Goal: Information Seeking & Learning: Learn about a topic

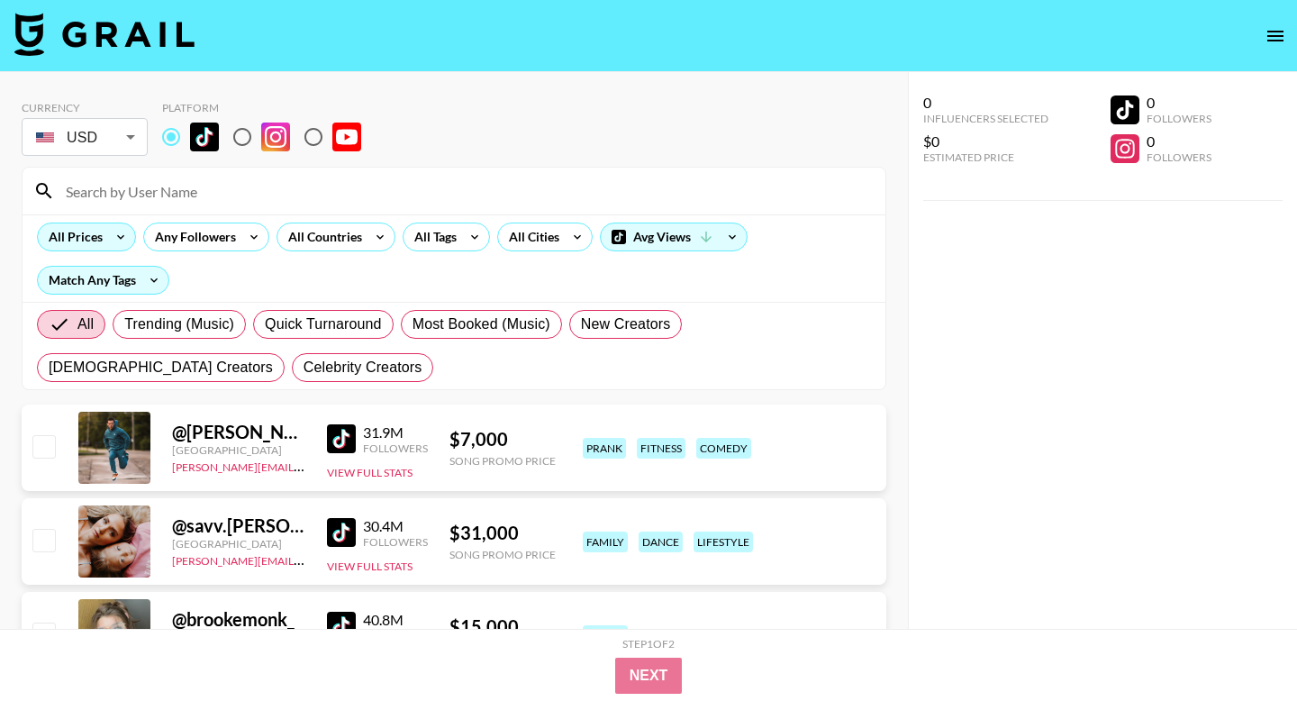
click at [118, 236] on icon at bounding box center [120, 237] width 7 height 5
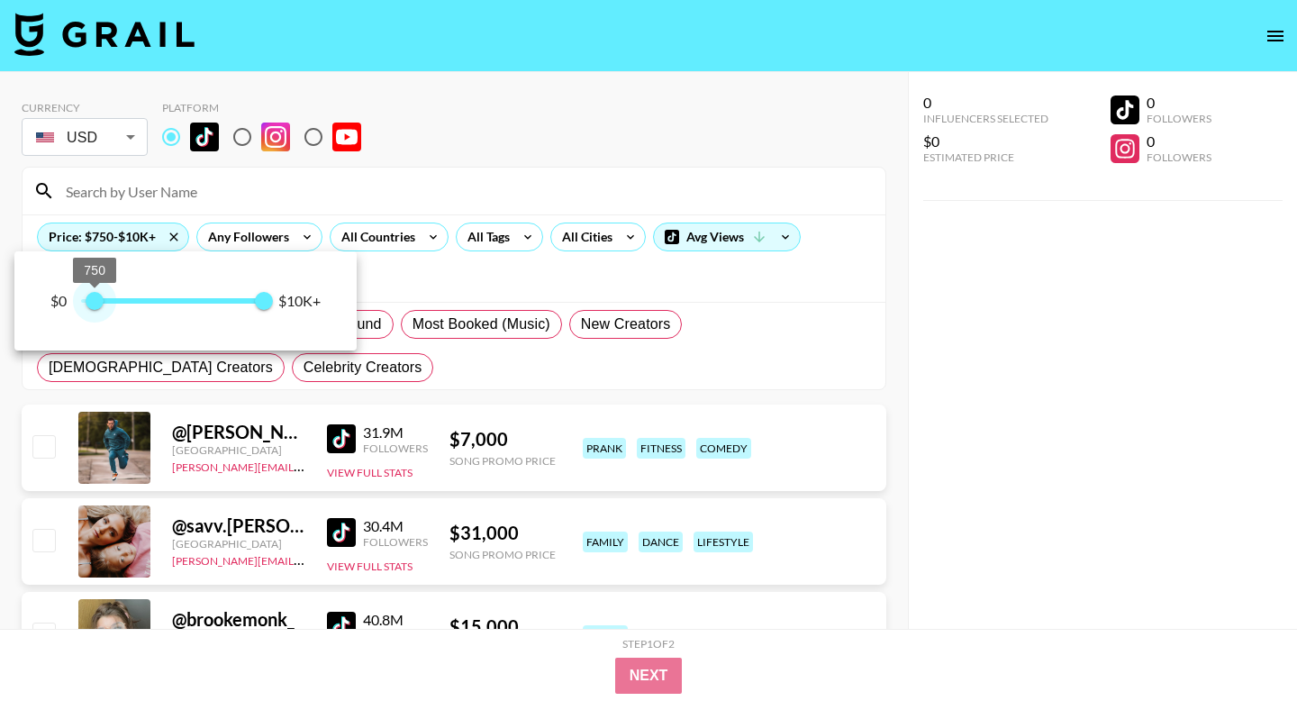
type input "0"
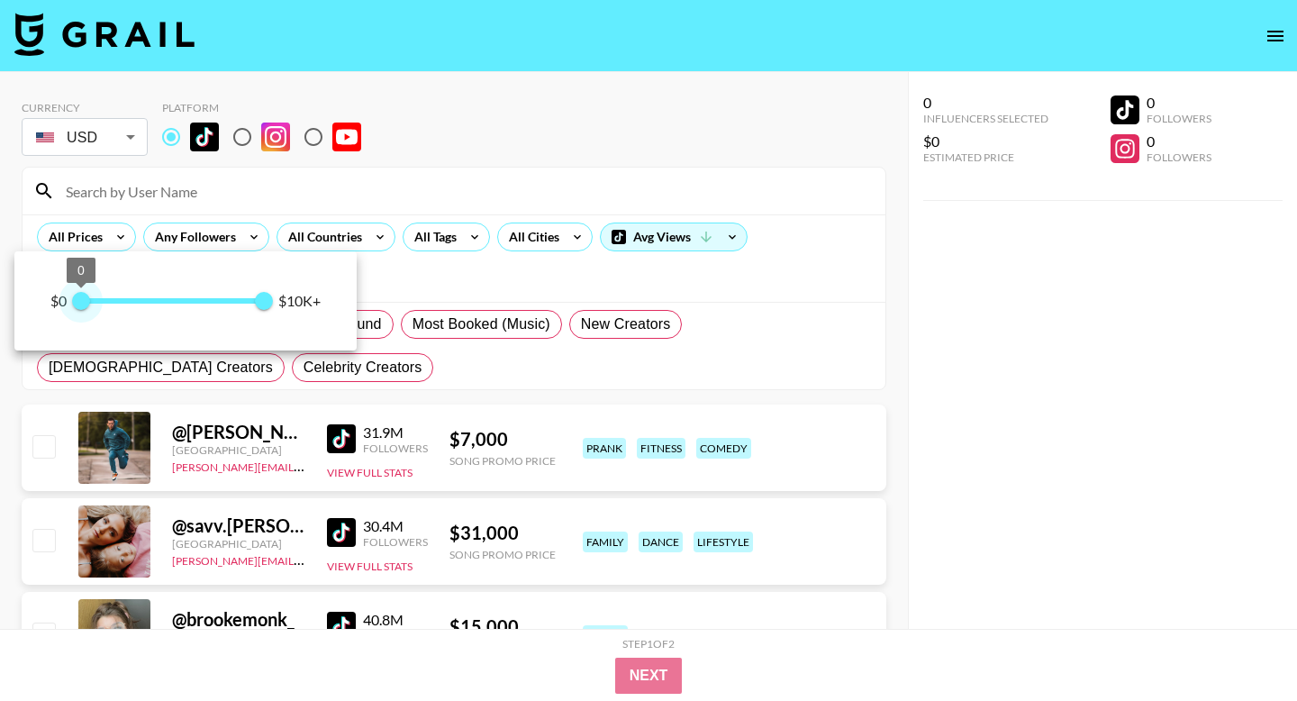
drag, startPoint x: 116, startPoint y: 300, endPoint x: 64, endPoint y: 302, distance: 52.3
click at [81, 302] on span "0 10,000" at bounding box center [172, 300] width 183 height 27
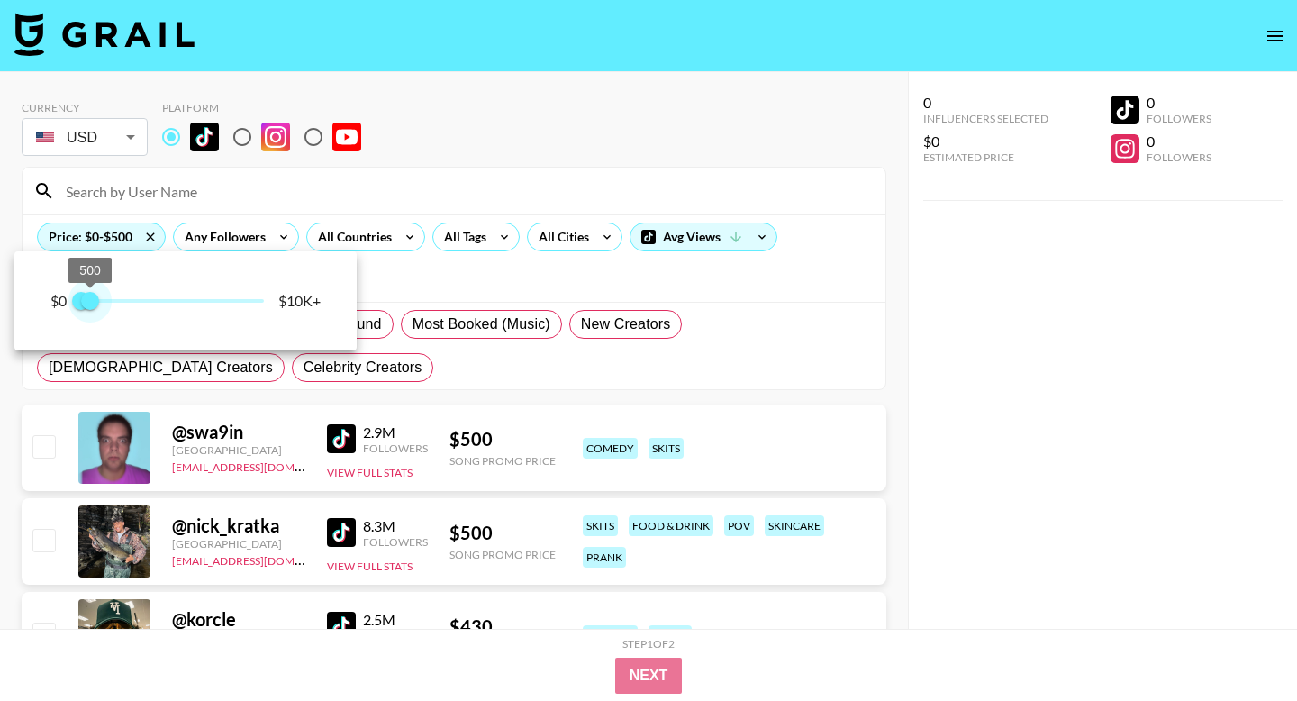
type input "250"
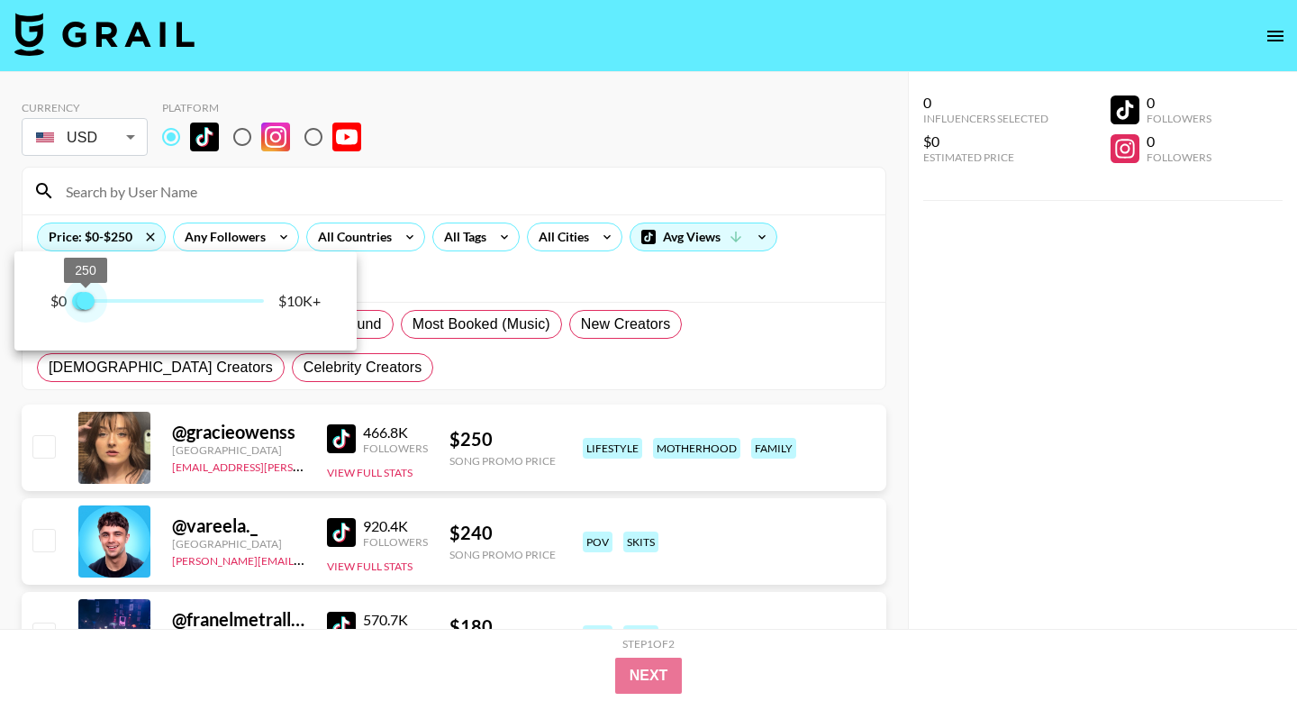
drag, startPoint x: 269, startPoint y: 301, endPoint x: 88, endPoint y: 304, distance: 181.1
click at [88, 304] on span "250" at bounding box center [86, 301] width 18 height 18
click at [559, 187] on div at bounding box center [648, 350] width 1297 height 701
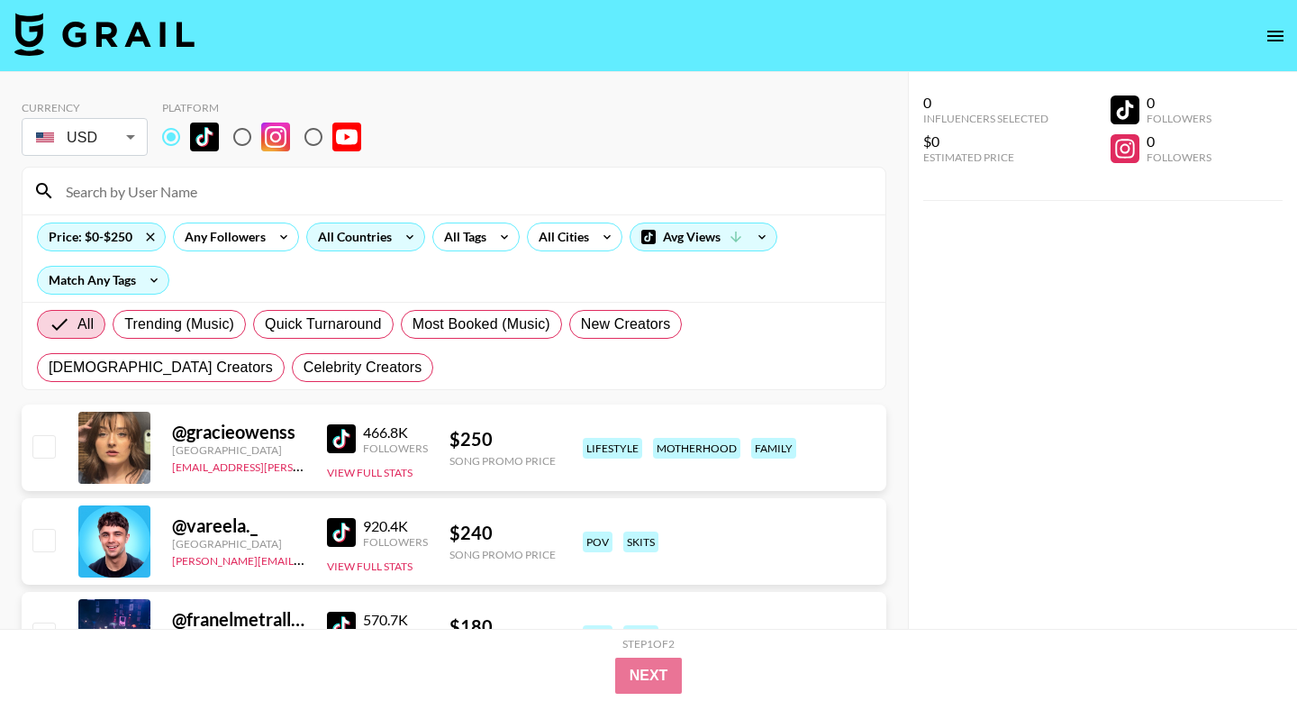
click at [375, 239] on div "All Countries" at bounding box center [351, 236] width 88 height 27
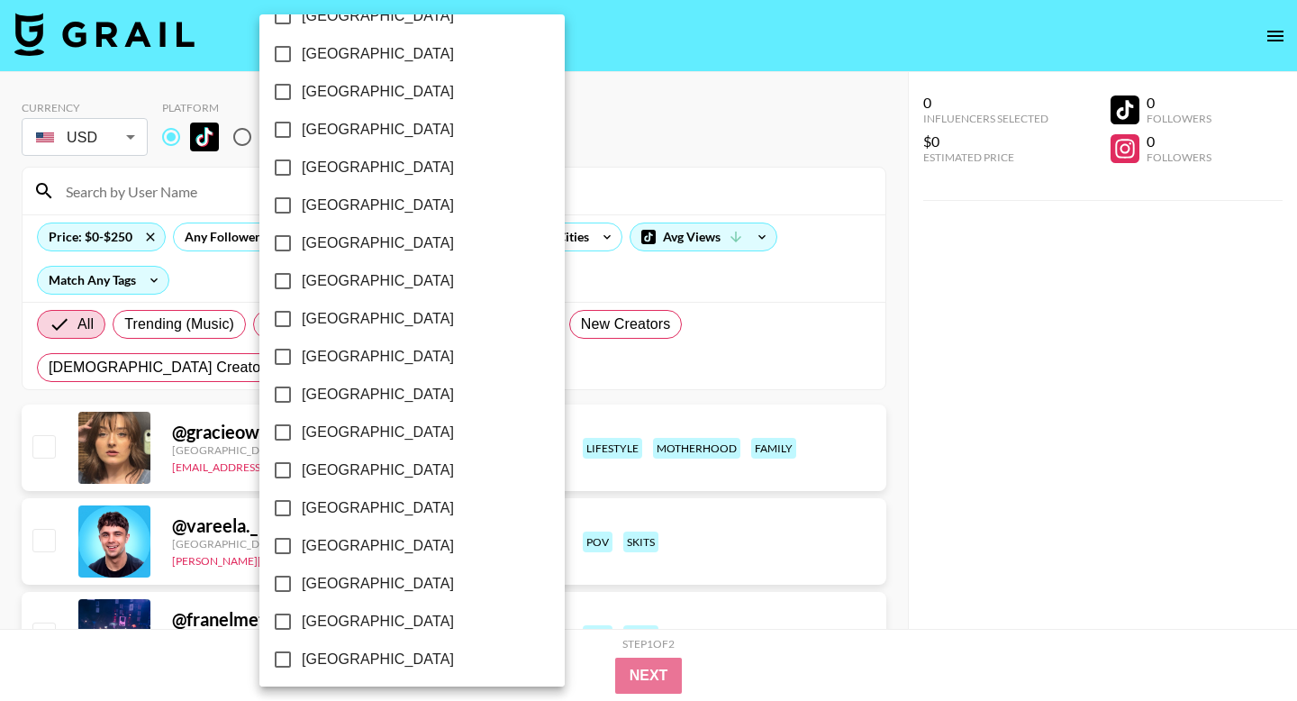
scroll to position [1400, 0]
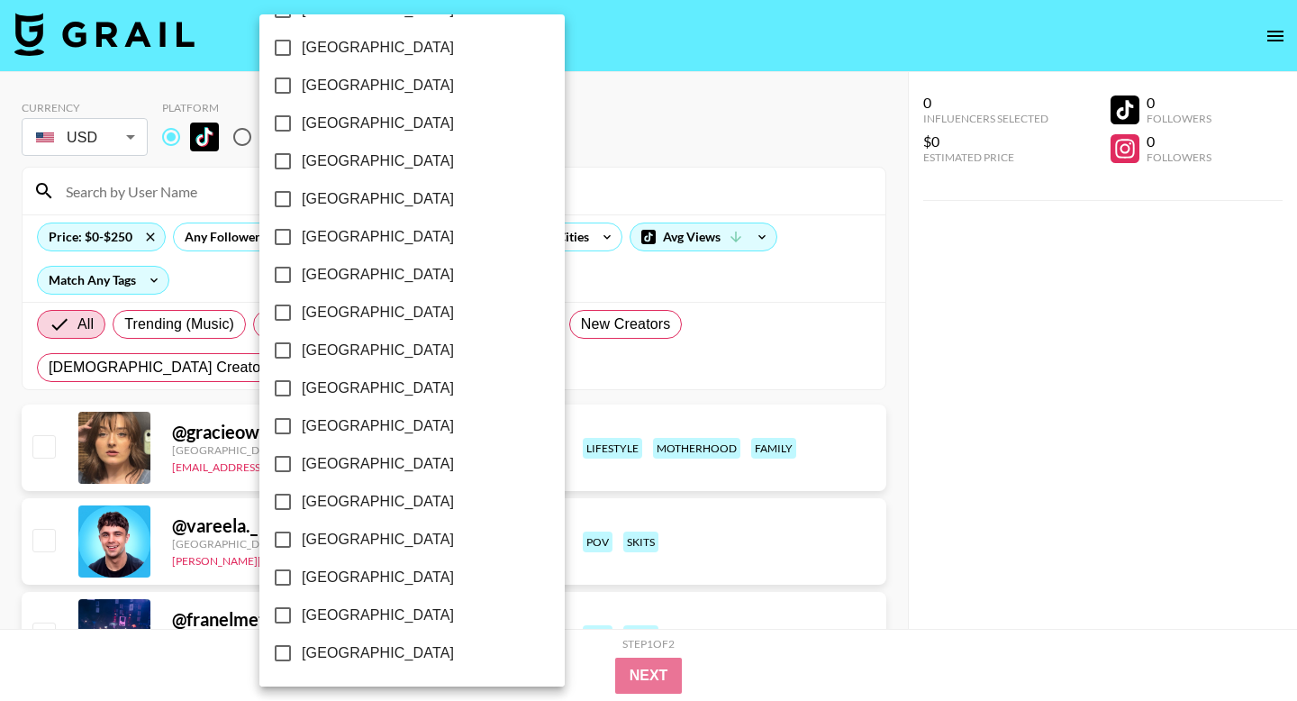
click at [313, 581] on span "[GEOGRAPHIC_DATA]" at bounding box center [378, 578] width 152 height 22
click at [302, 581] on input "[GEOGRAPHIC_DATA]" at bounding box center [283, 578] width 38 height 38
checkbox input "true"
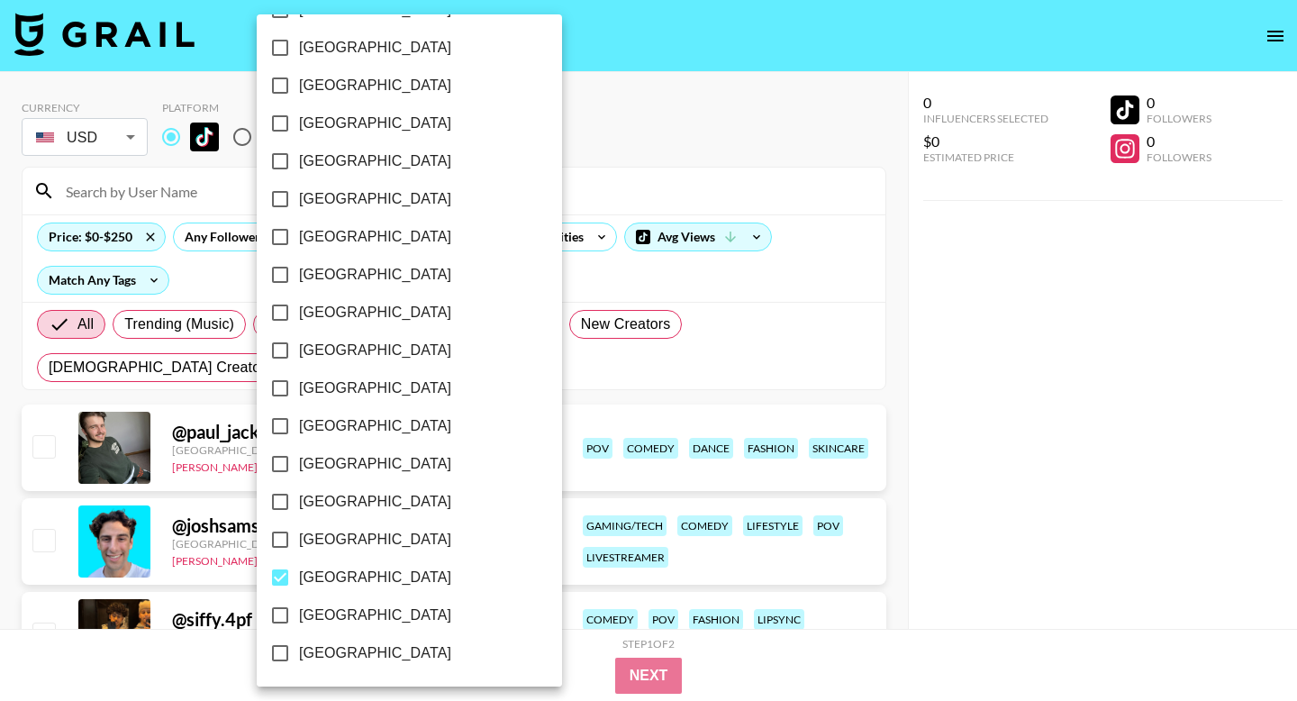
click at [664, 161] on div at bounding box center [648, 350] width 1297 height 701
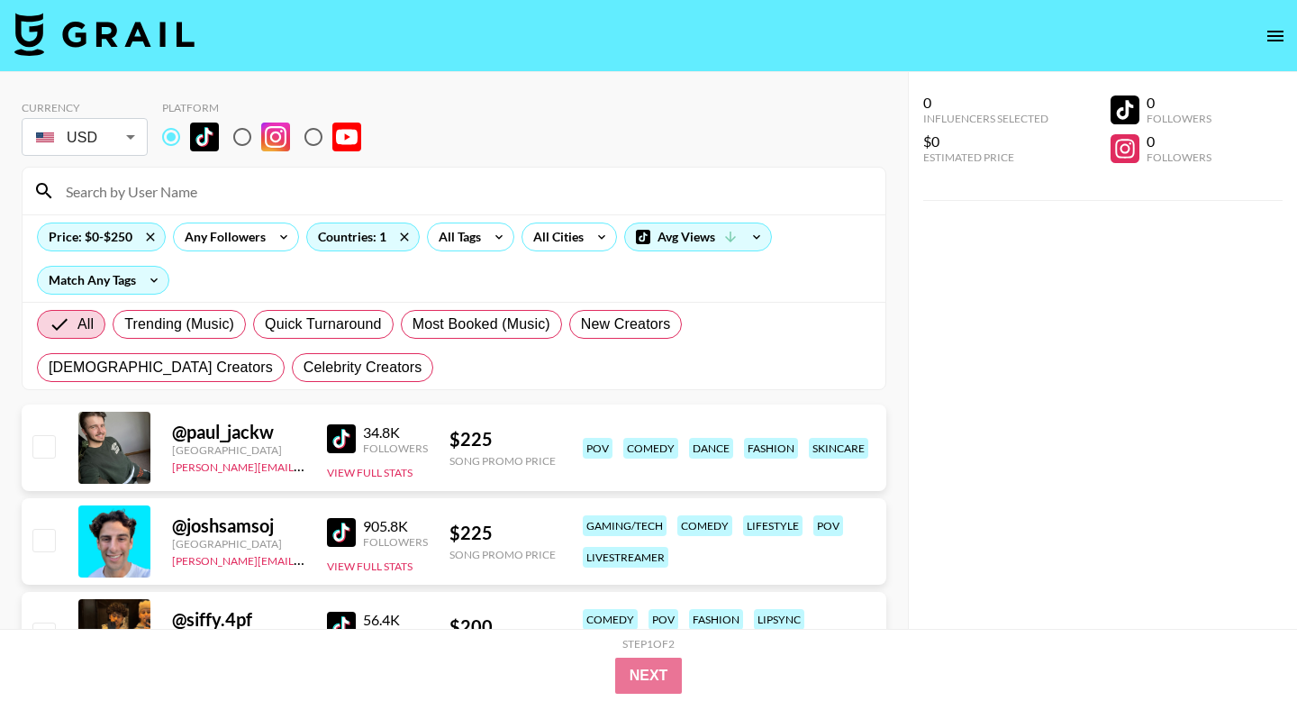
click at [132, 295] on div "Price: $0-$250 Any Followers Countries: 1 All Tags All Cities Avg Views Match A…" at bounding box center [454, 257] width 863 height 87
click at [141, 284] on div "Match Any Tags" at bounding box center [103, 280] width 131 height 27
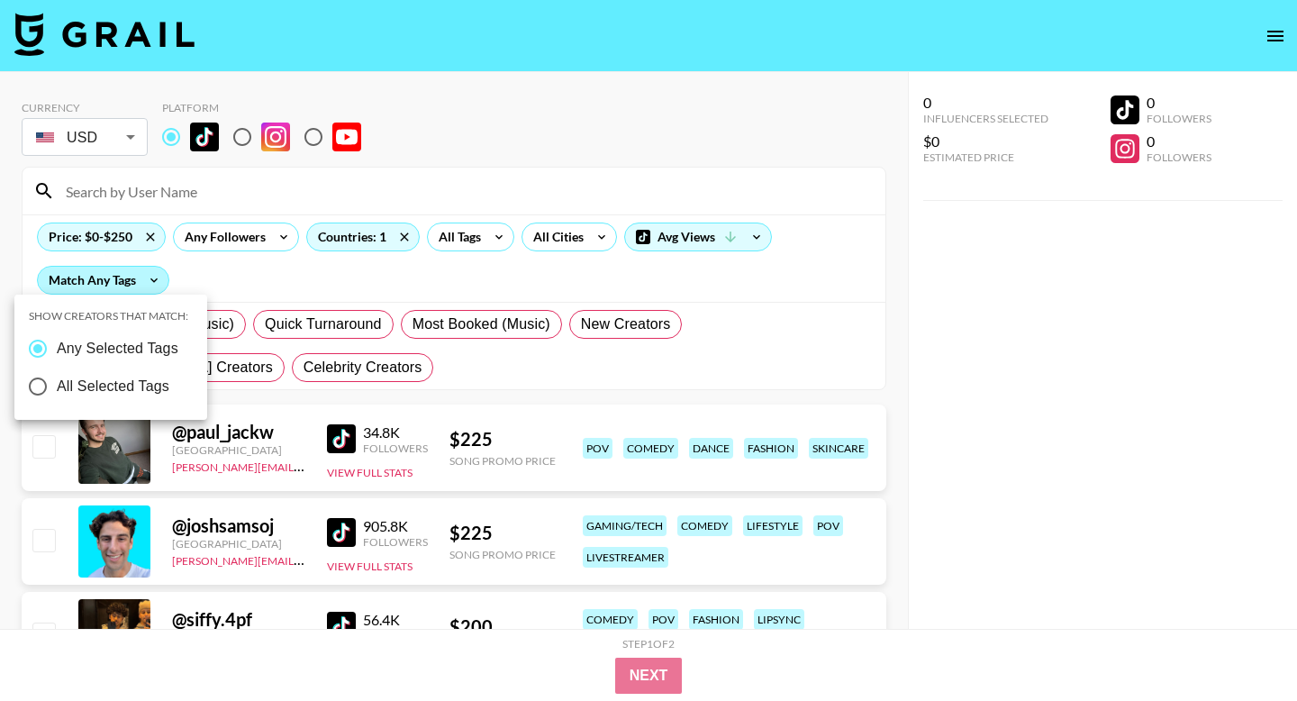
click at [141, 284] on div at bounding box center [648, 350] width 1297 height 701
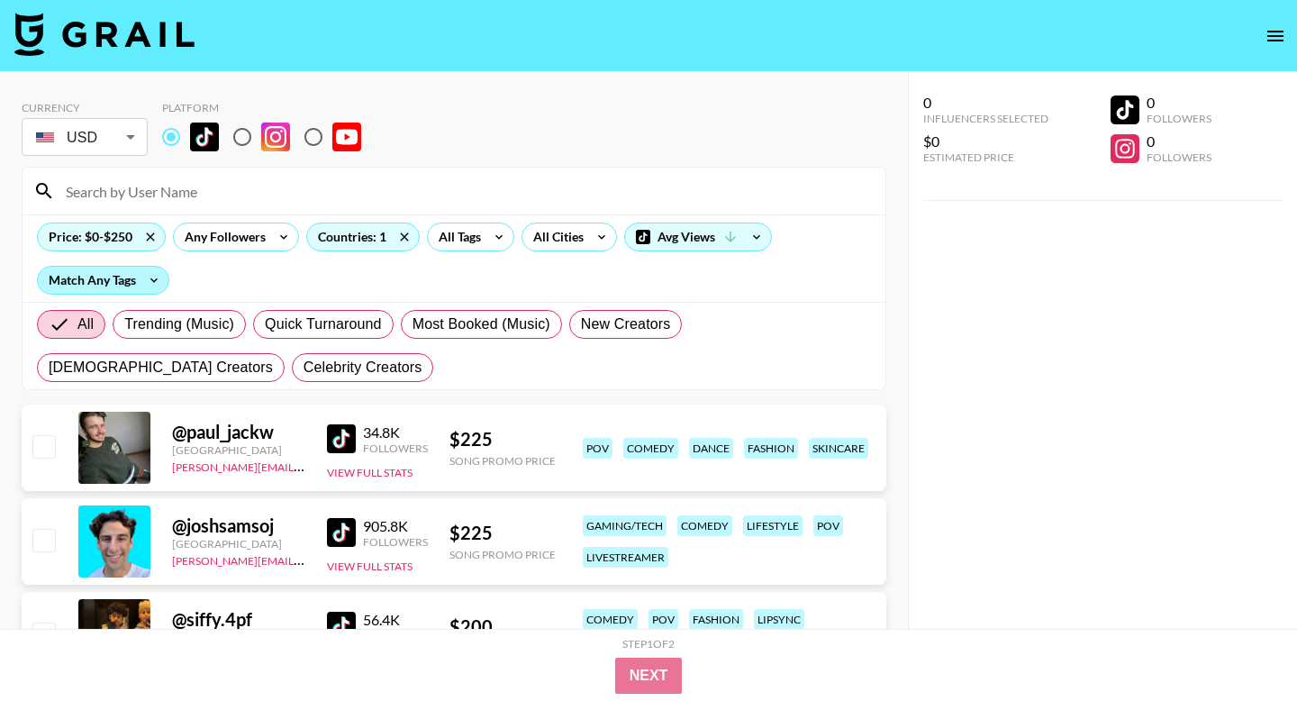
click at [141, 284] on div "Match Any Tags" at bounding box center [103, 280] width 131 height 27
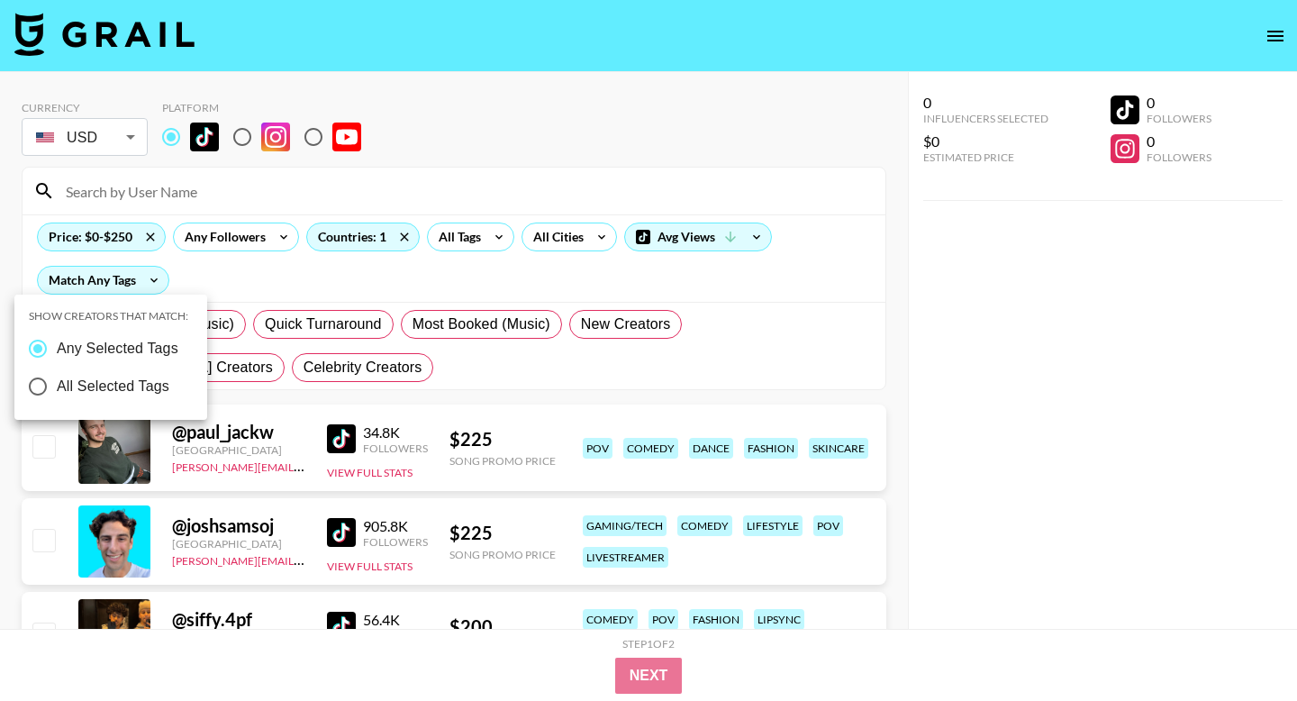
click at [37, 385] on input "All Selected Tags" at bounding box center [38, 387] width 38 height 38
radio input "true"
radio input "false"
click at [453, 232] on div at bounding box center [648, 350] width 1297 height 701
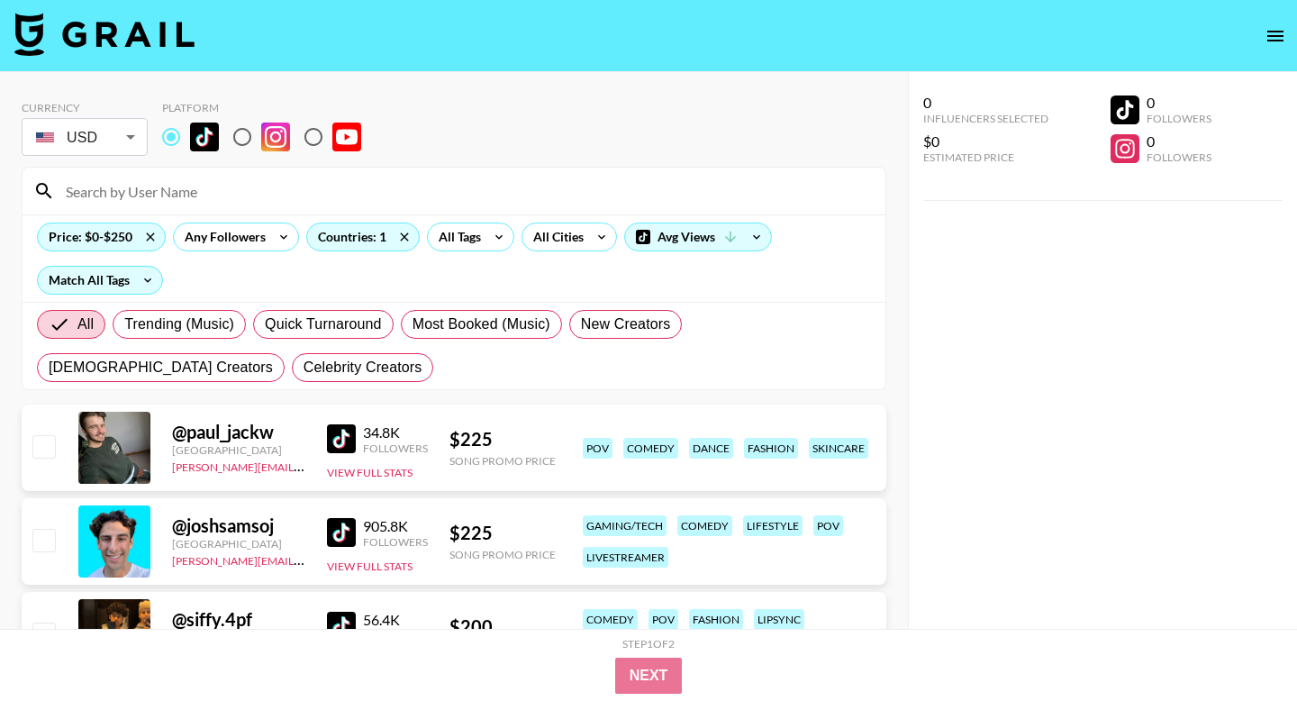
click at [456, 233] on div "All Tags" at bounding box center [456, 236] width 57 height 27
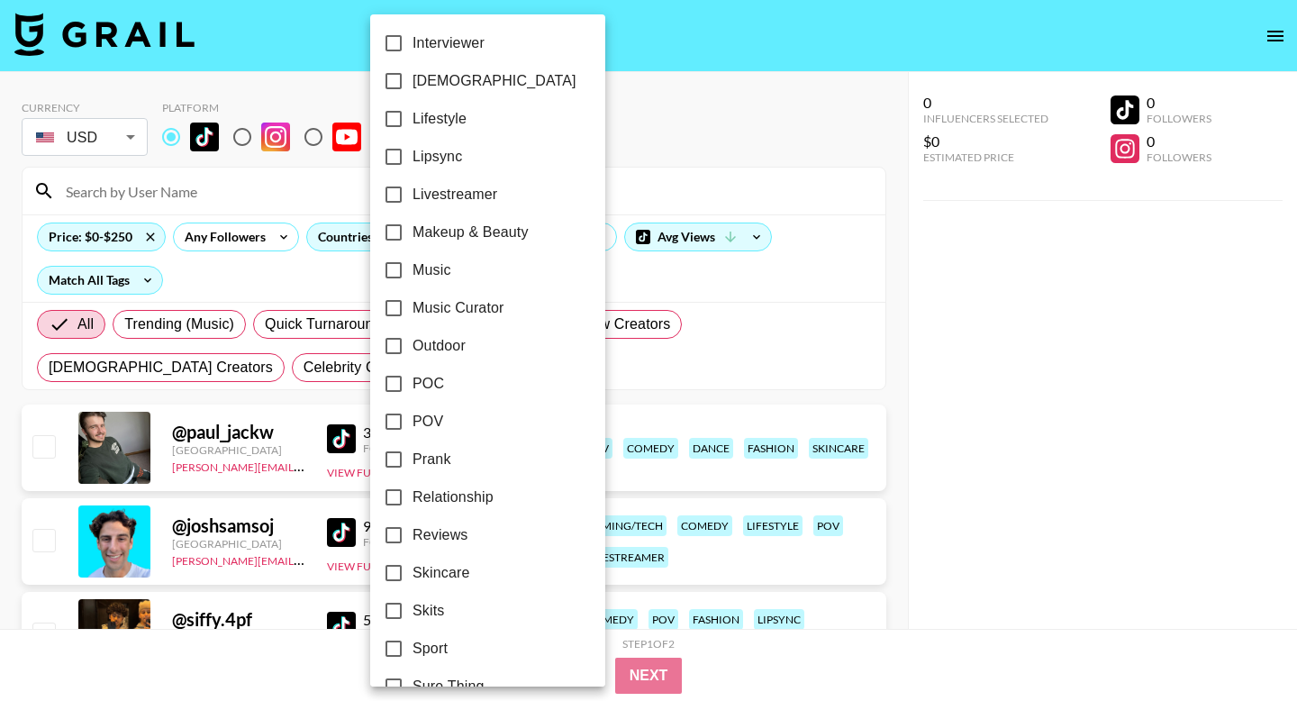
scroll to position [1022, 0]
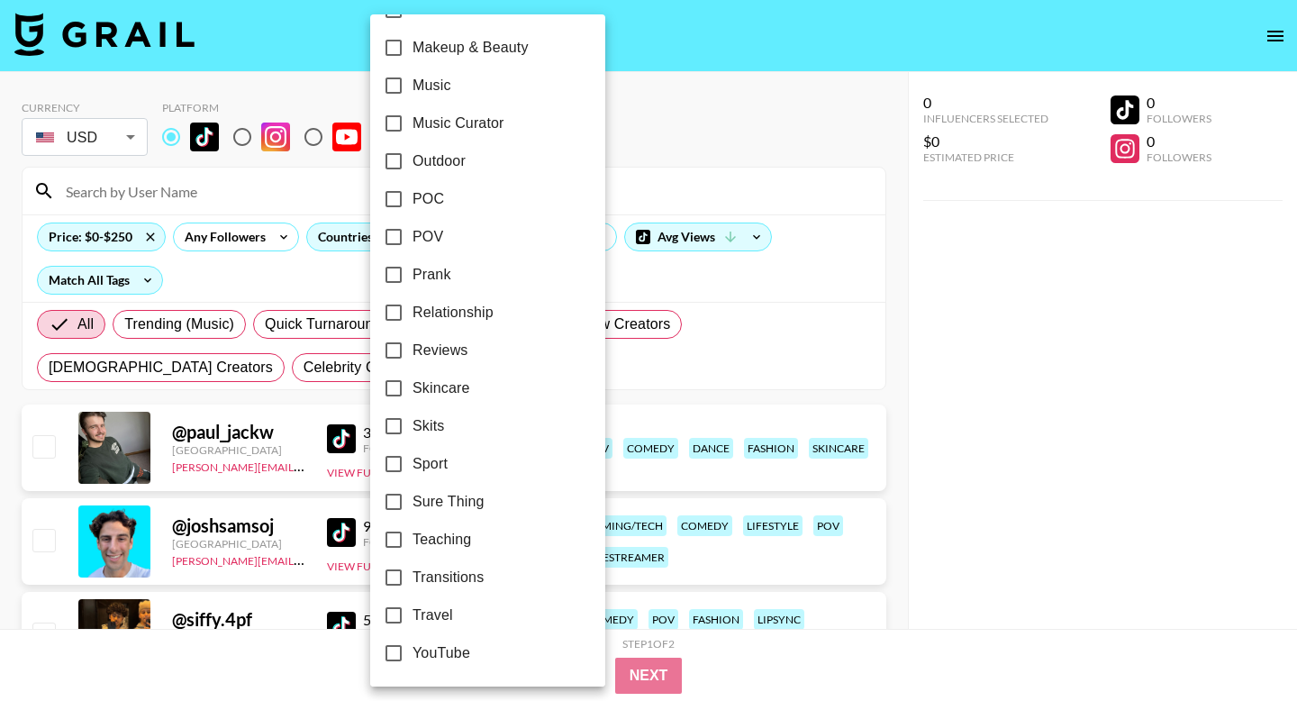
click at [460, 323] on span "Relationship" at bounding box center [453, 313] width 81 height 22
click at [413, 323] on input "Relationship" at bounding box center [394, 313] width 38 height 38
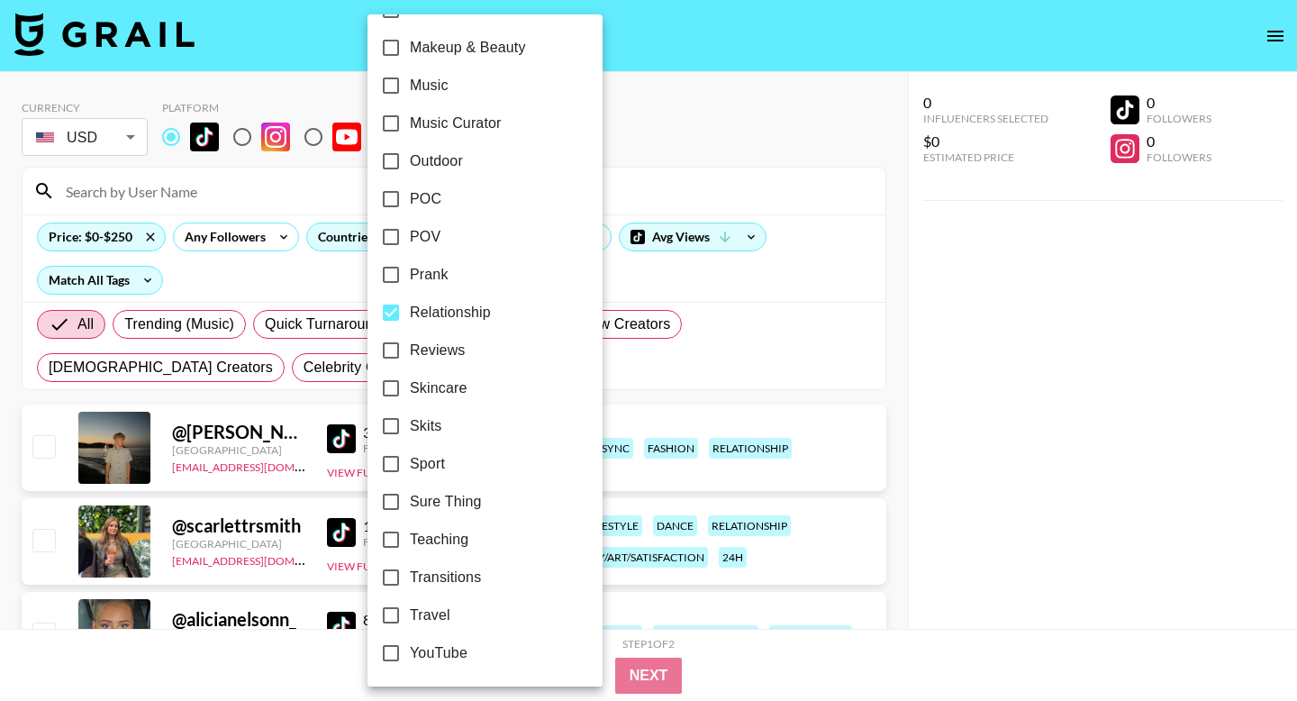
click at [460, 323] on span "Relationship" at bounding box center [450, 313] width 81 height 22
click at [410, 323] on input "Relationship" at bounding box center [391, 313] width 38 height 38
checkbox input "false"
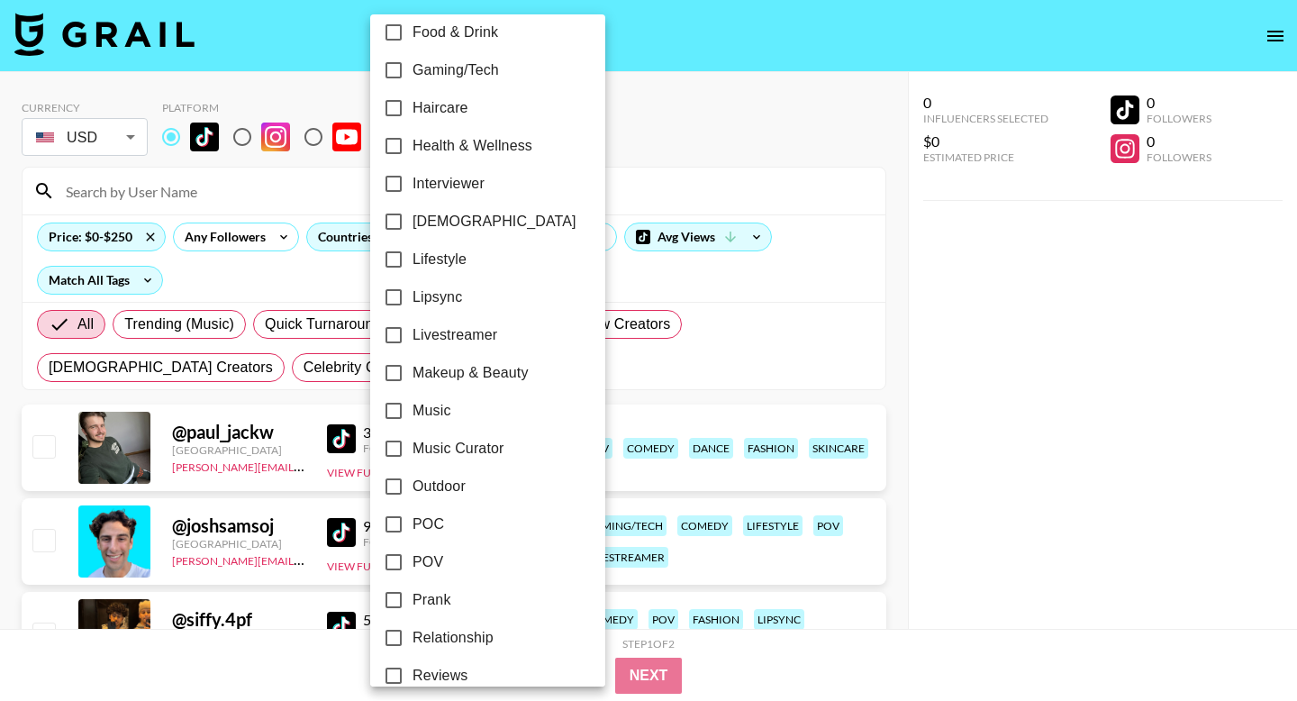
scroll to position [693, 0]
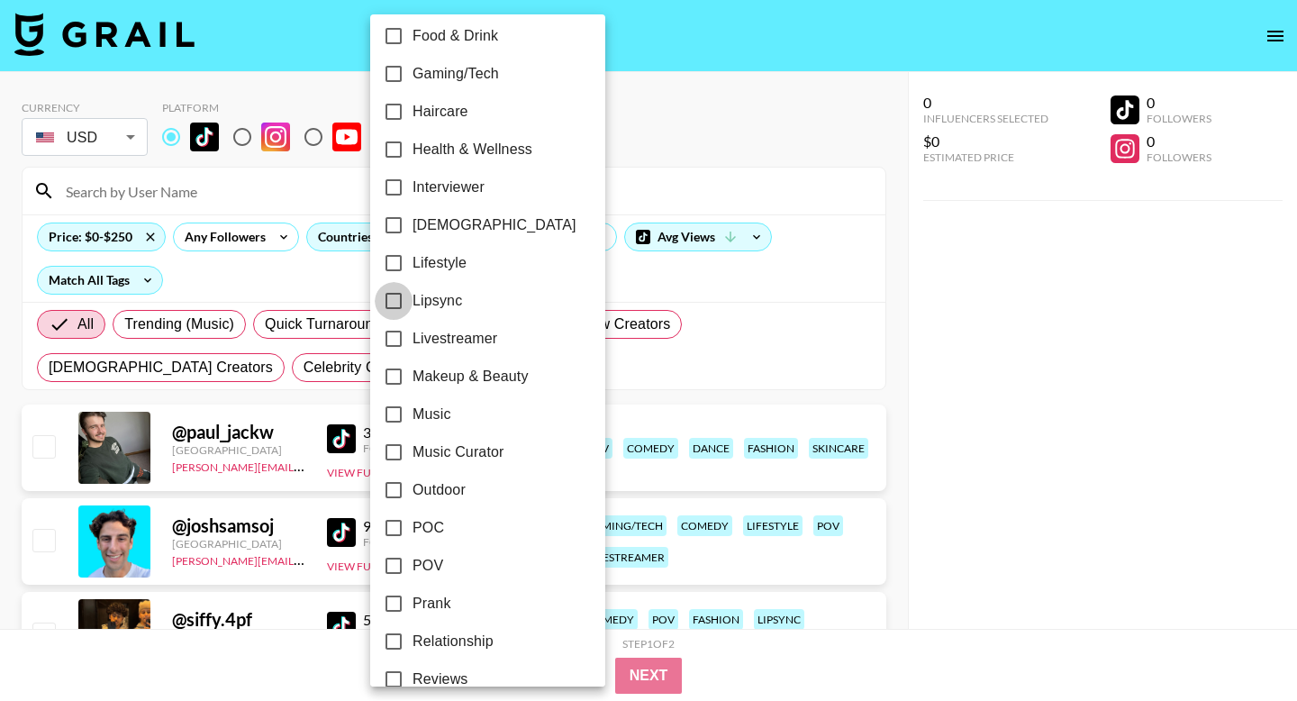
click at [406, 298] on input "Lipsync" at bounding box center [394, 301] width 38 height 38
checkbox input "true"
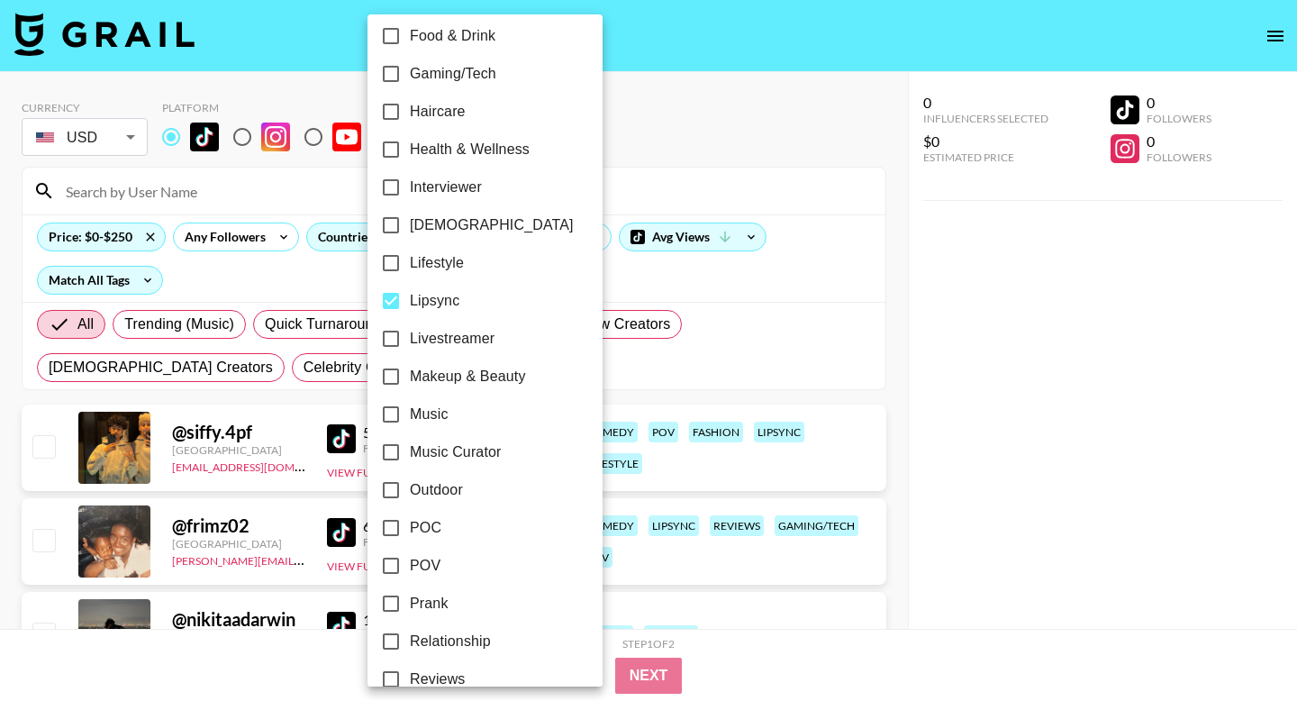
click at [823, 252] on div at bounding box center [648, 350] width 1297 height 701
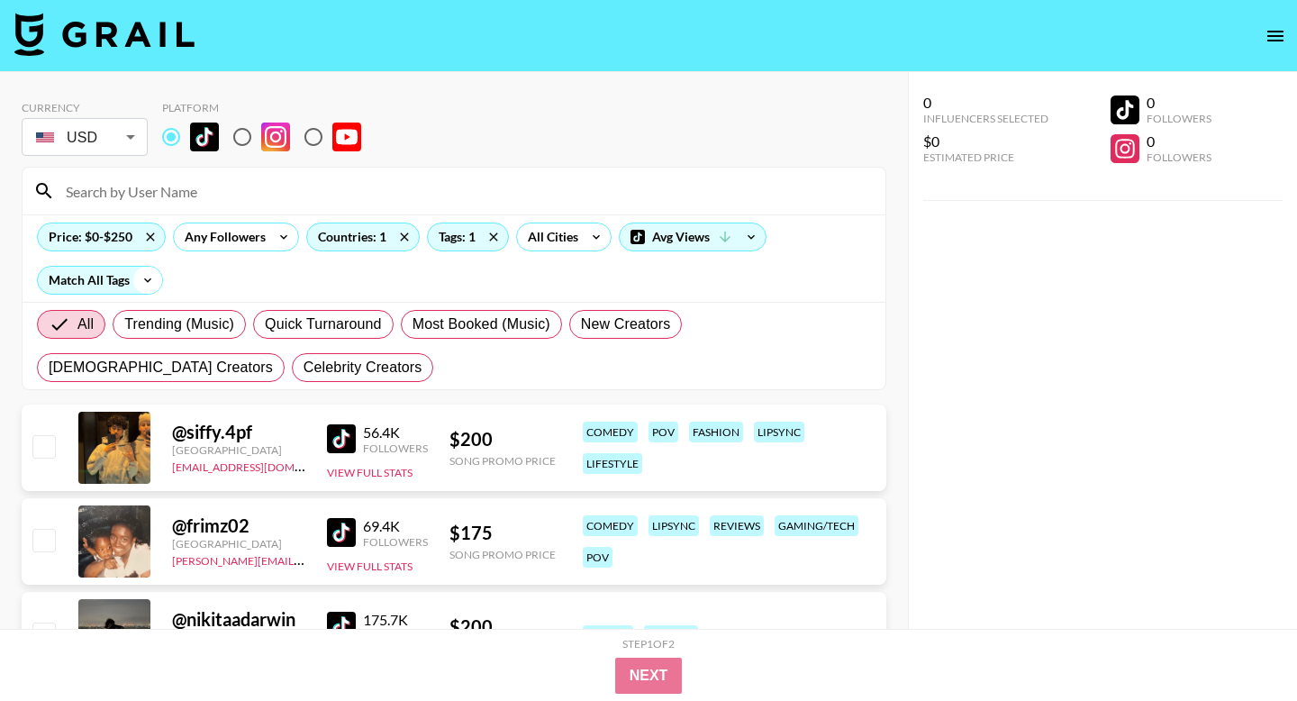
click at [151, 277] on icon at bounding box center [147, 280] width 29 height 27
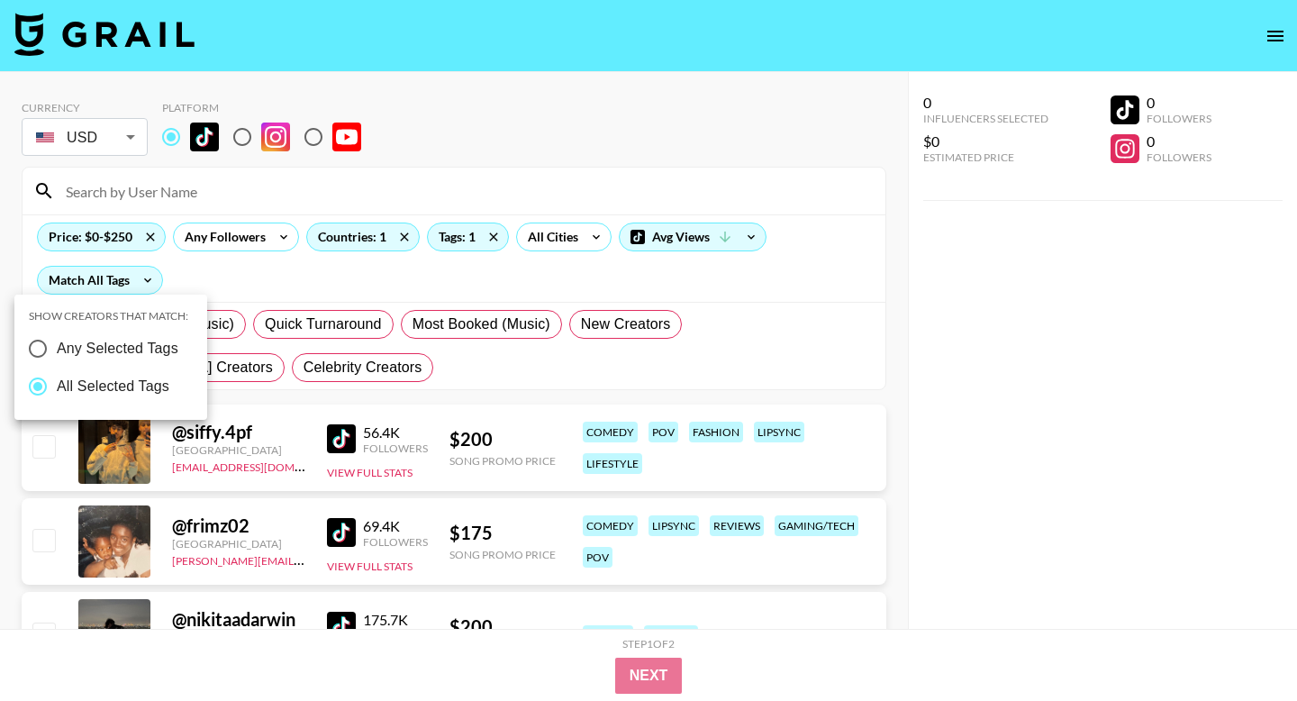
click at [360, 313] on div at bounding box center [648, 350] width 1297 height 701
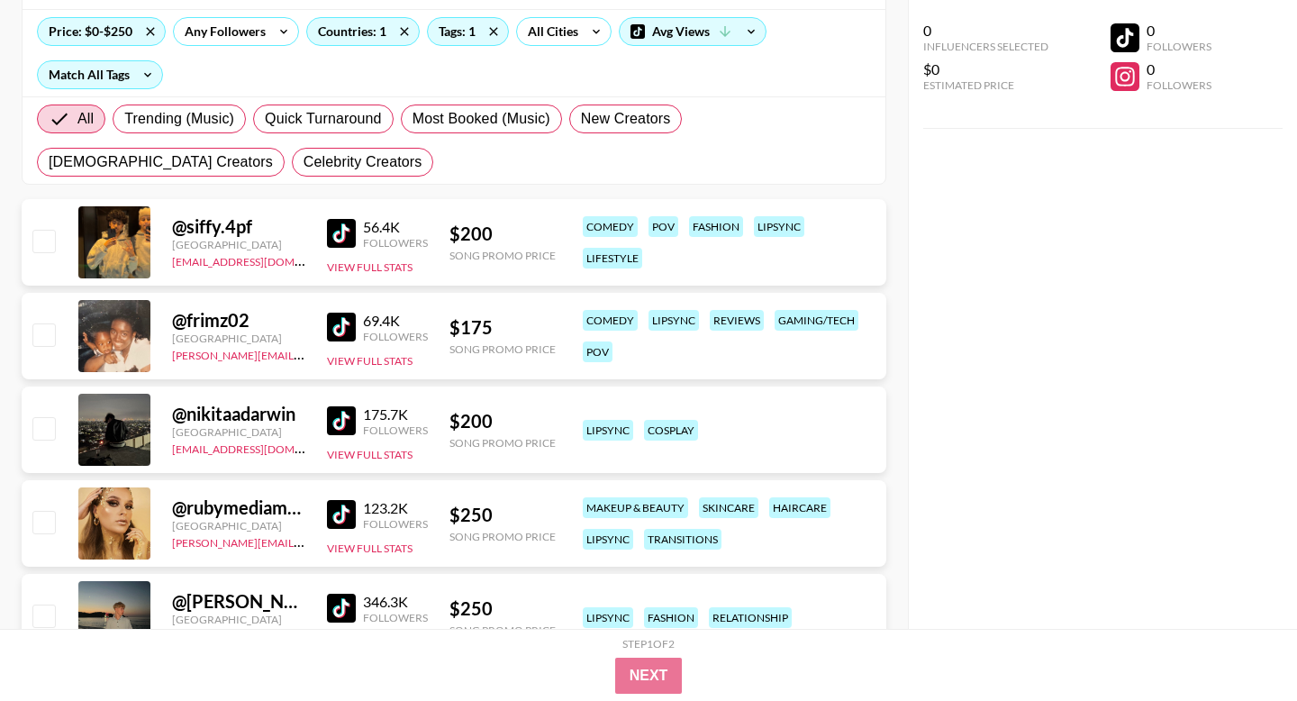
scroll to position [202, 0]
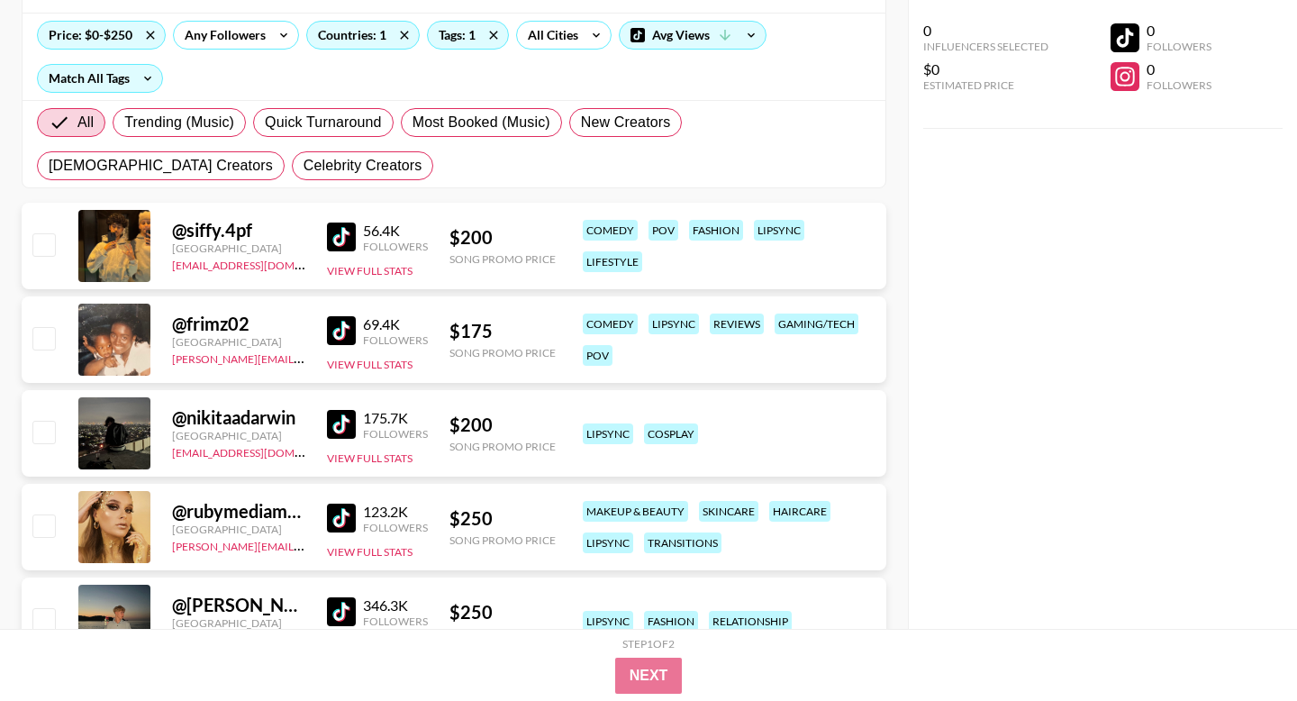
click at [338, 427] on img at bounding box center [341, 424] width 29 height 29
click at [339, 511] on img at bounding box center [341, 518] width 29 height 29
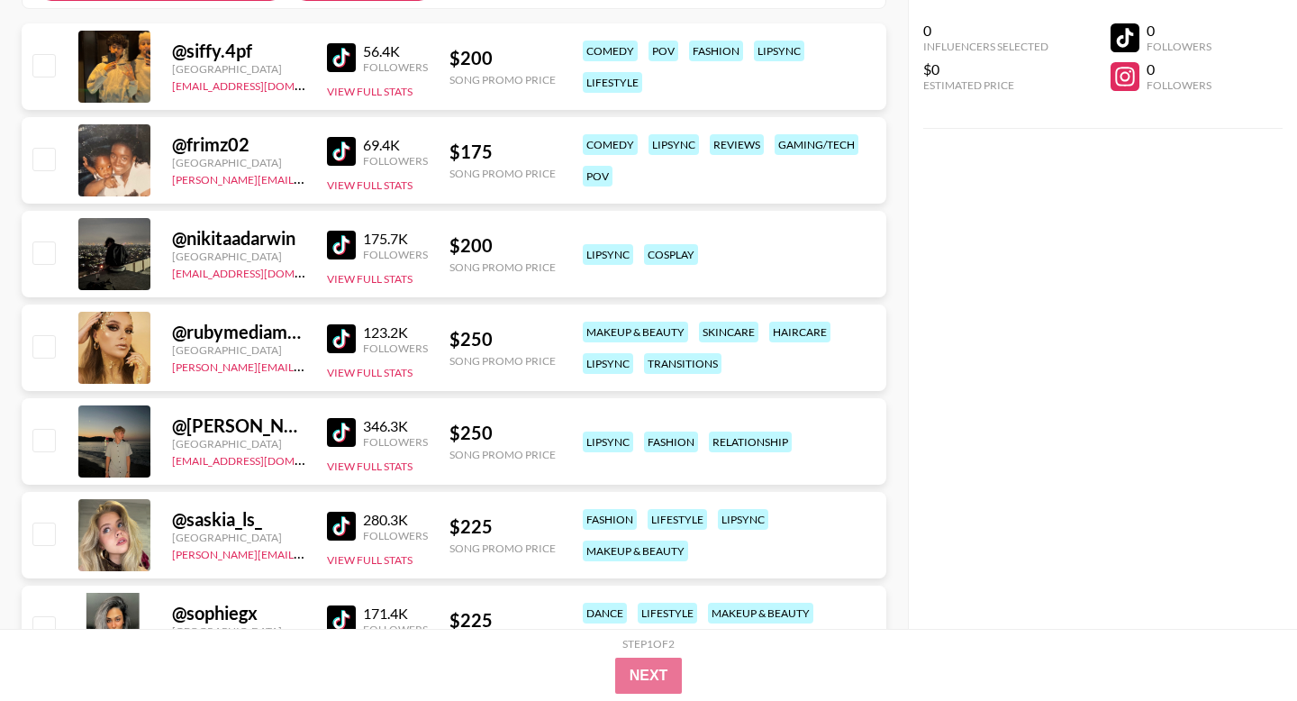
scroll to position [397, 0]
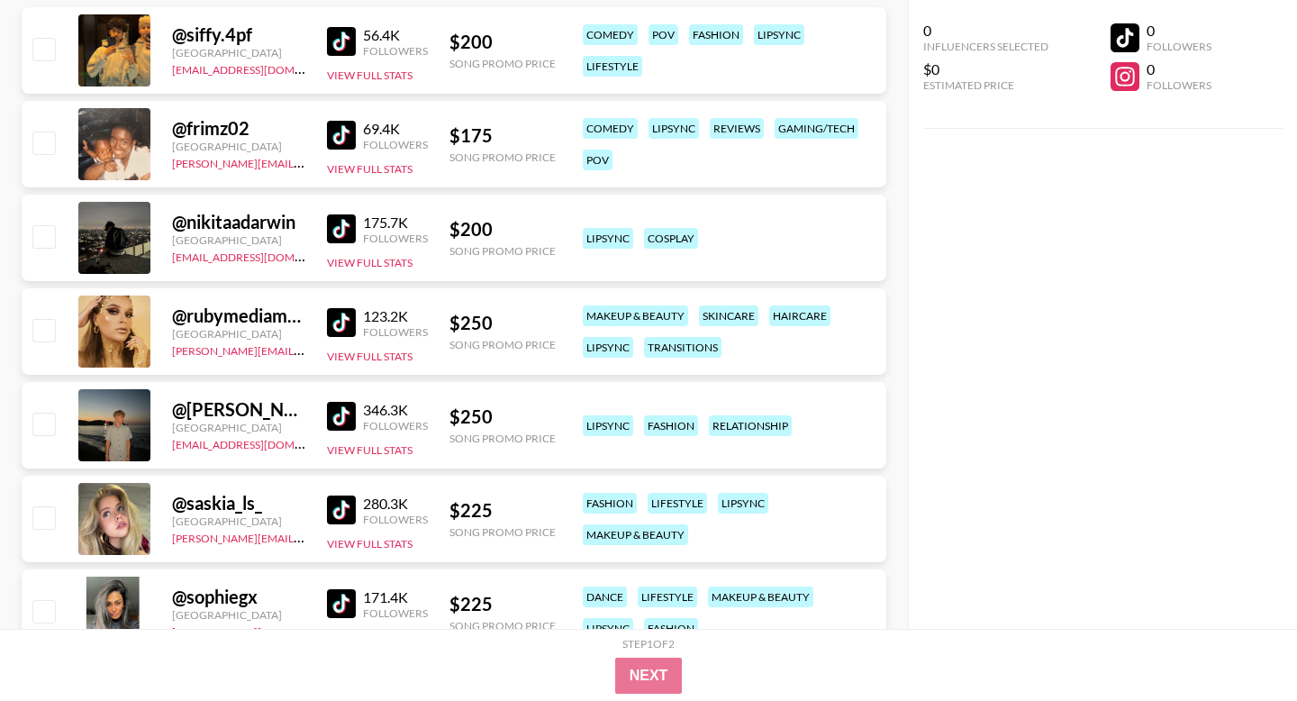
click at [322, 492] on div "@ saskia_ls_ [GEOGRAPHIC_DATA] [PERSON_NAME][EMAIL_ADDRESS][DOMAIN_NAME] 280.3K…" at bounding box center [454, 519] width 865 height 86
click at [325, 497] on div "@ saskia_ls_ [GEOGRAPHIC_DATA] [PERSON_NAME][EMAIL_ADDRESS][DOMAIN_NAME] 280.3K…" at bounding box center [454, 519] width 865 height 86
click at [343, 502] on img at bounding box center [341, 510] width 29 height 29
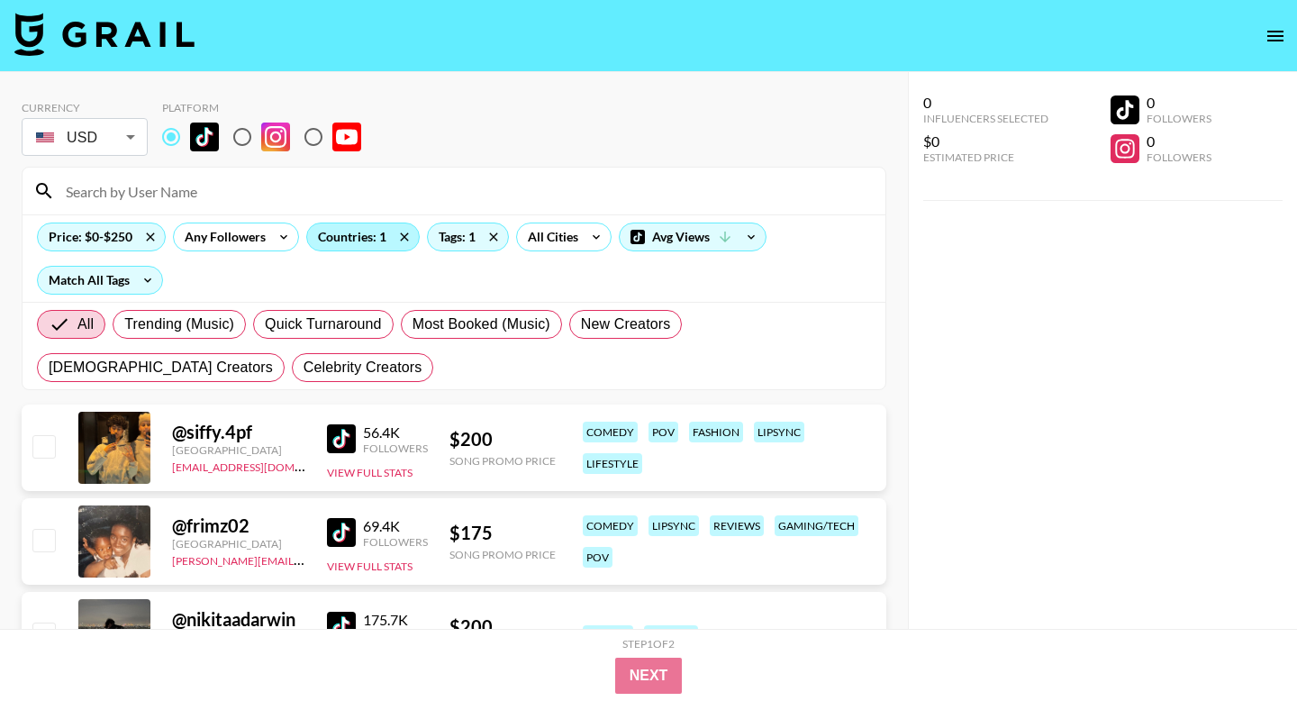
click at [376, 238] on div "Countries: 1" at bounding box center [363, 236] width 112 height 27
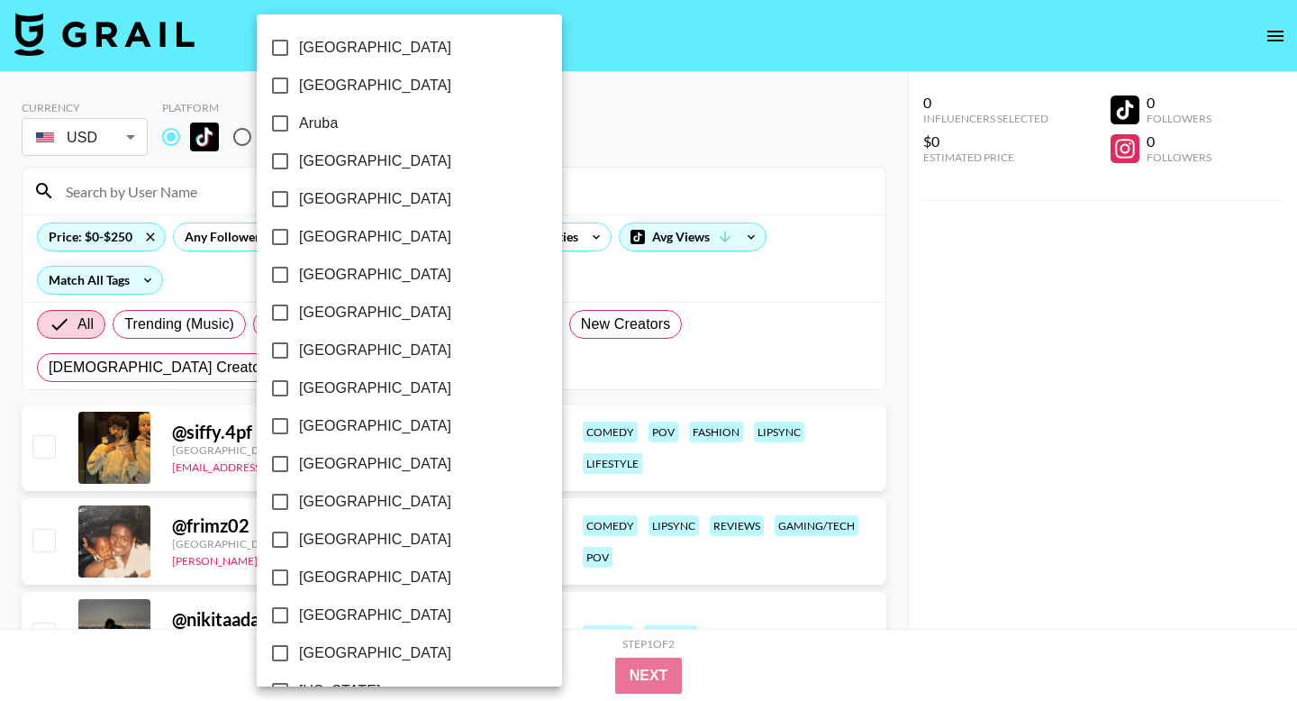
scroll to position [1400, 0]
click at [281, 576] on input "[GEOGRAPHIC_DATA]" at bounding box center [280, 578] width 38 height 38
checkbox input "false"
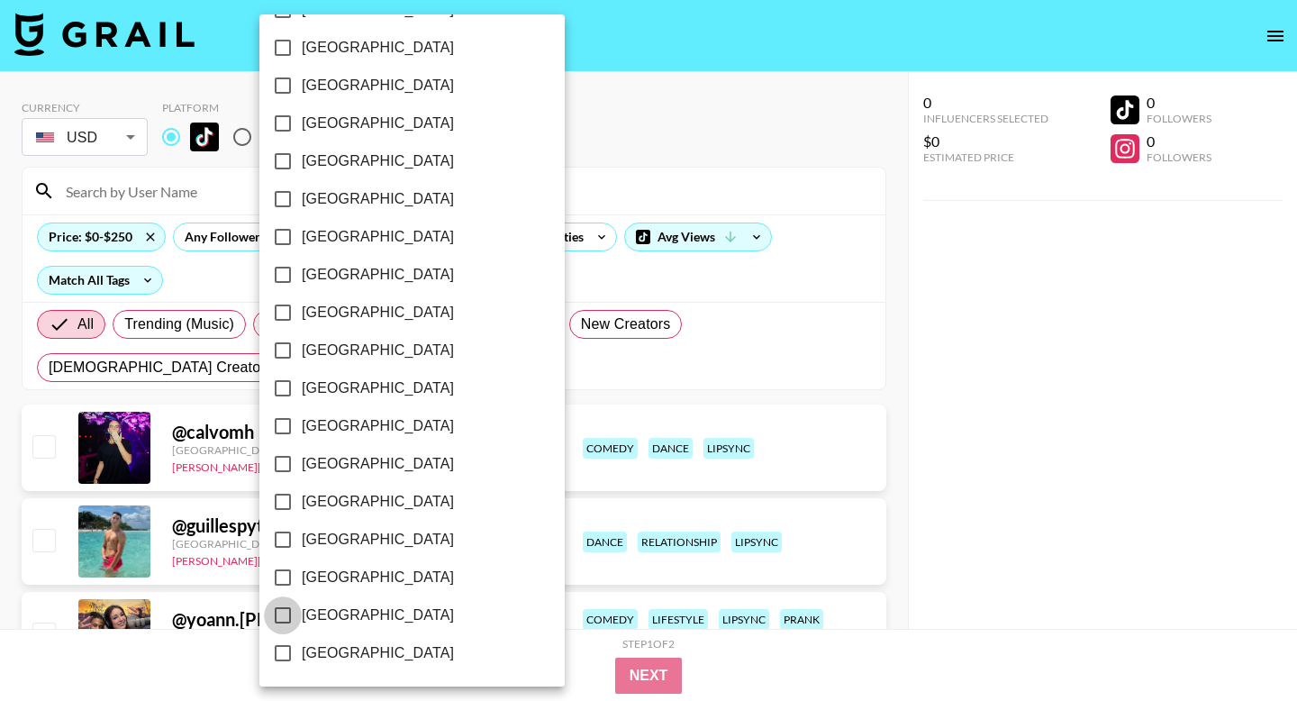
click at [282, 614] on input "[GEOGRAPHIC_DATA]" at bounding box center [283, 615] width 38 height 38
checkbox input "true"
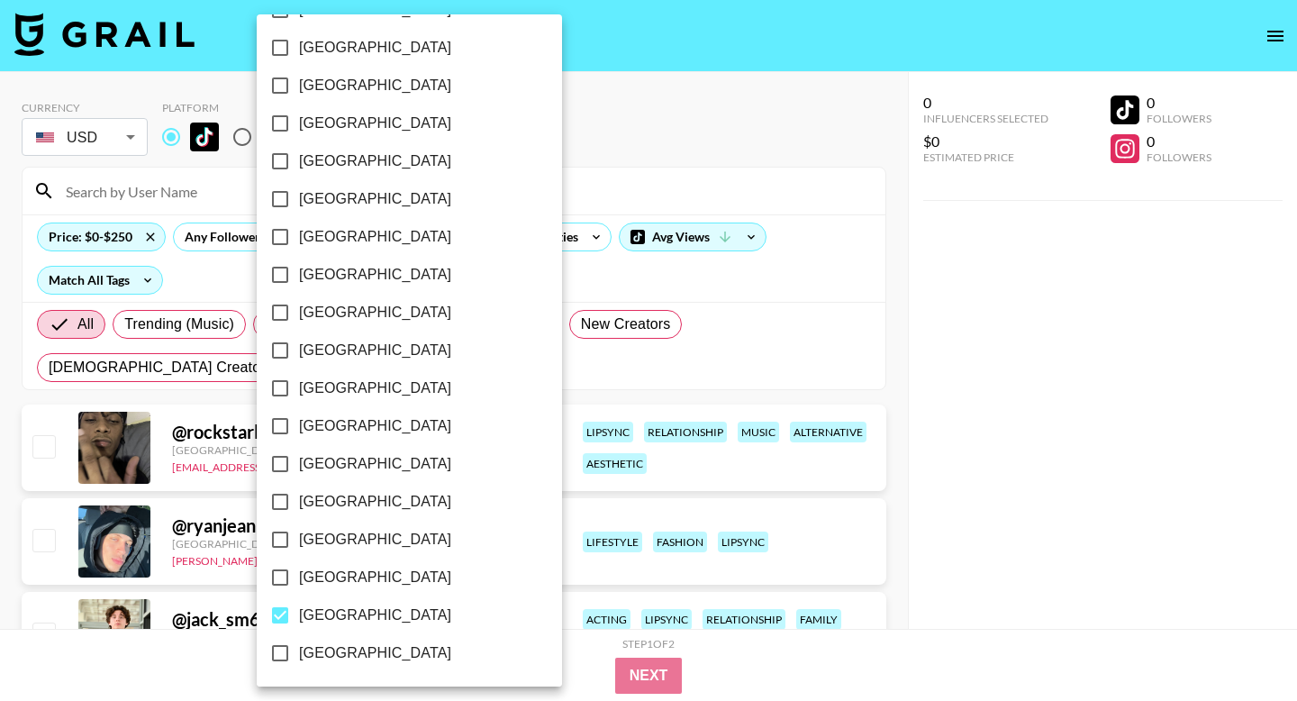
click at [756, 640] on div at bounding box center [648, 350] width 1297 height 701
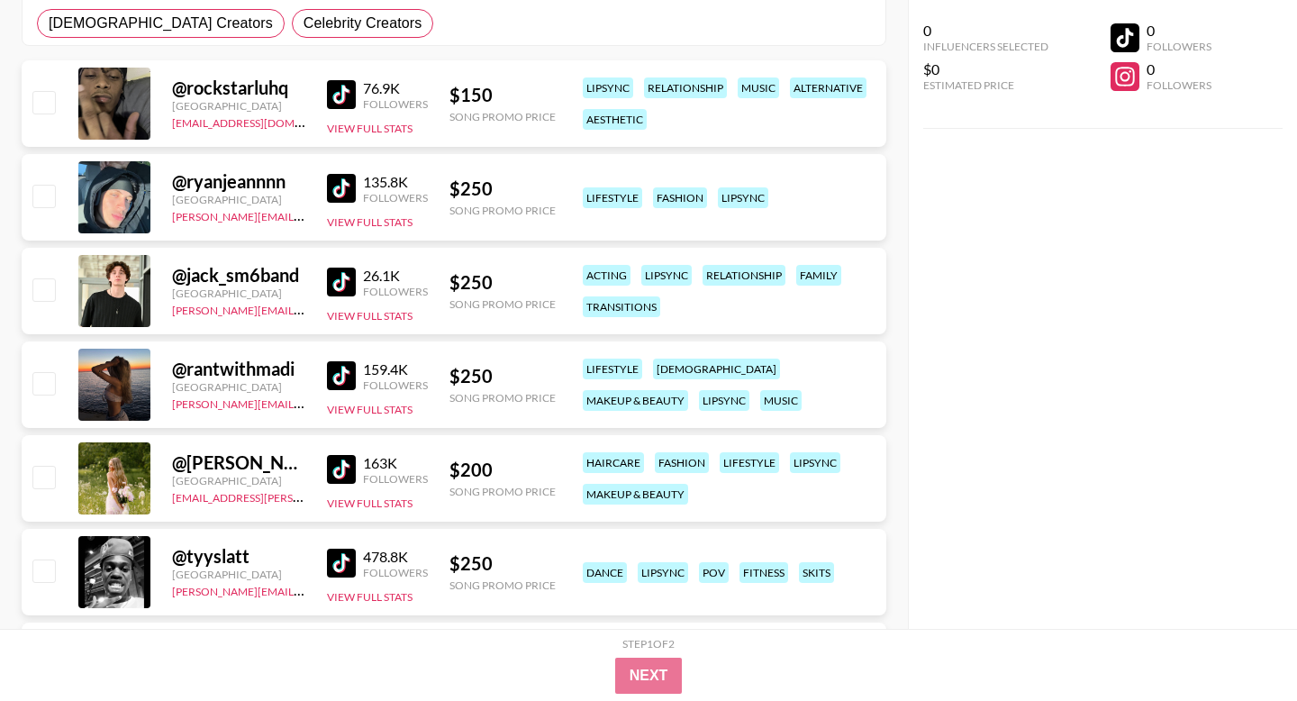
scroll to position [360, 0]
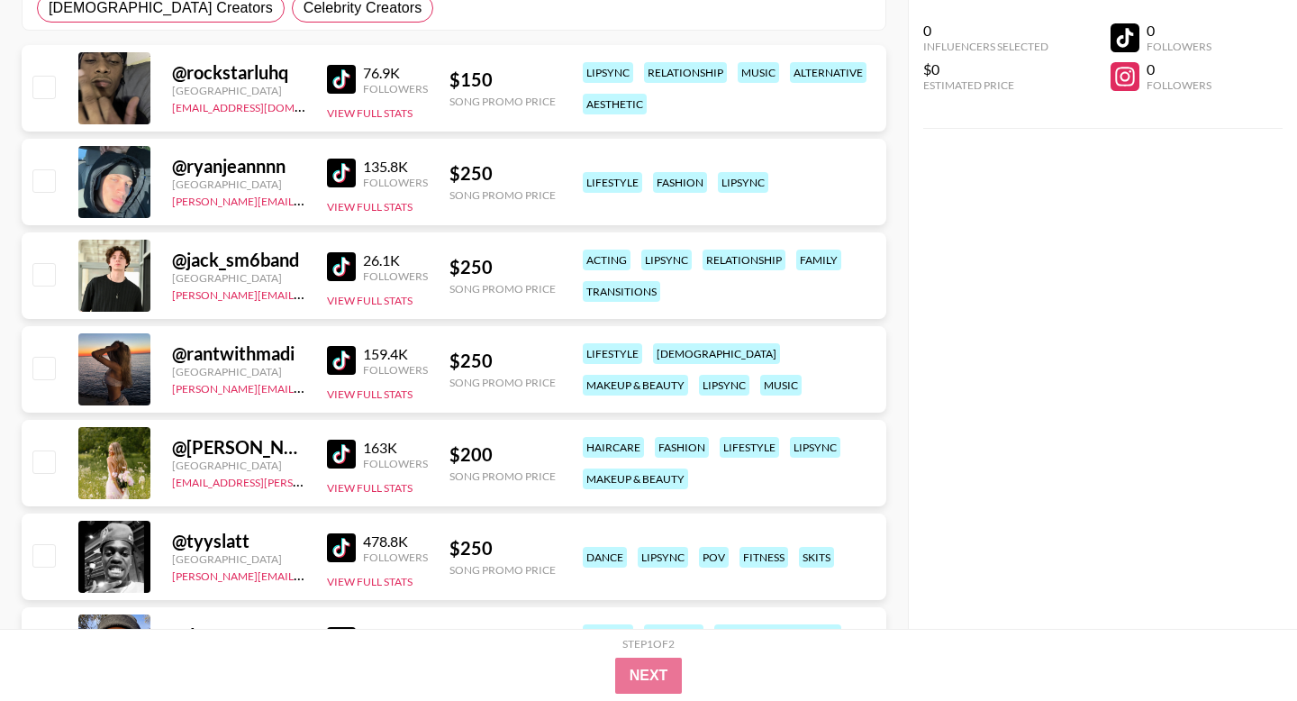
click at [350, 365] on img at bounding box center [341, 360] width 29 height 29
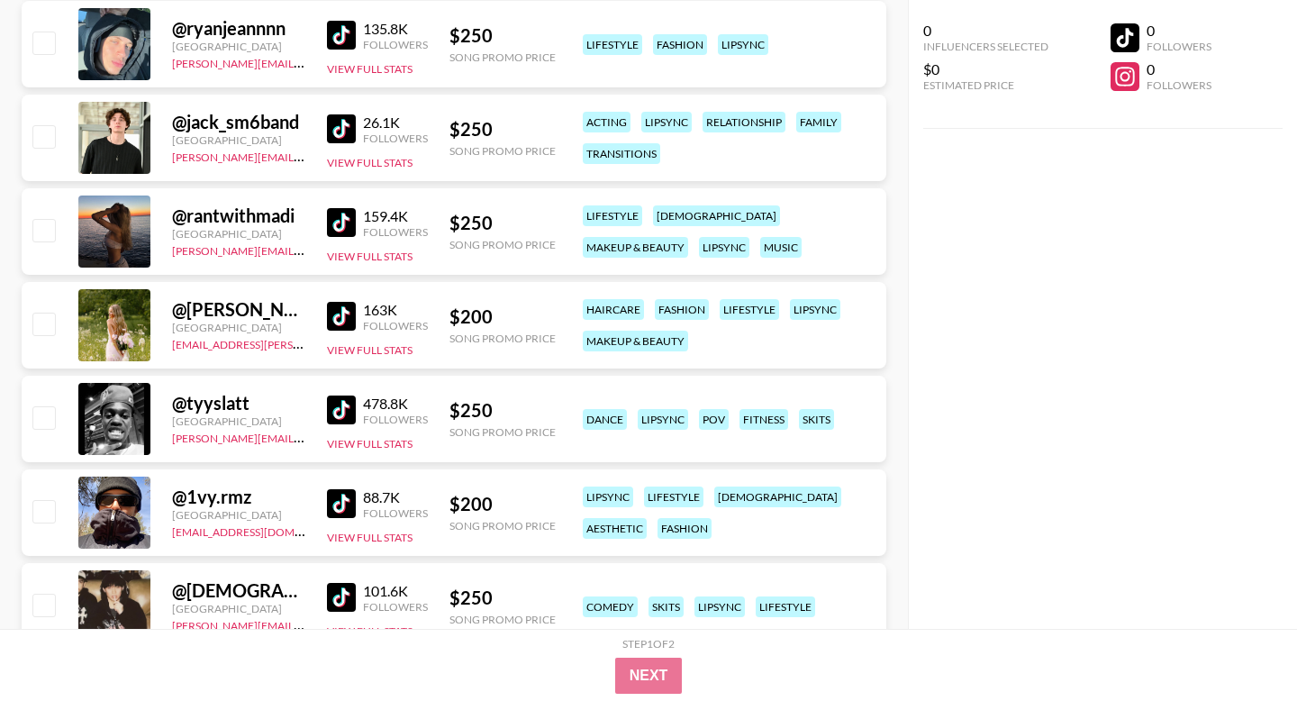
scroll to position [504, 0]
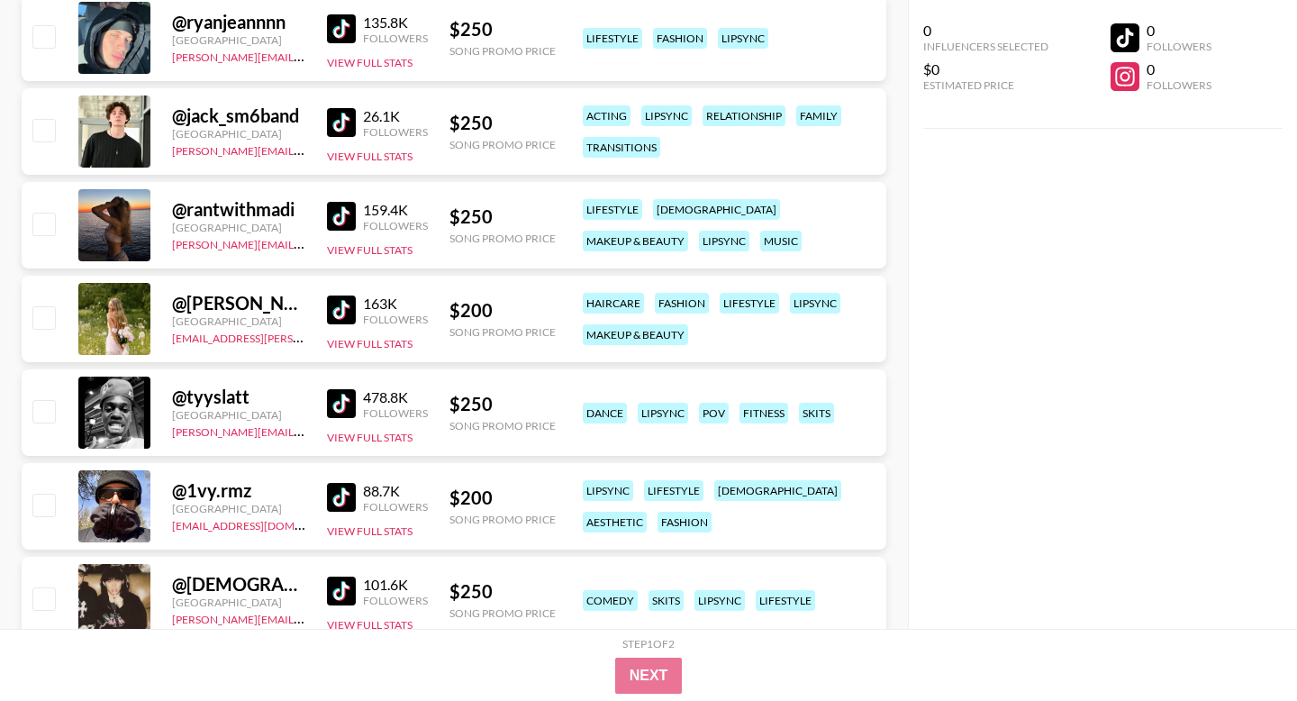
click at [349, 308] on img at bounding box center [341, 310] width 29 height 29
click at [347, 303] on img at bounding box center [341, 310] width 29 height 29
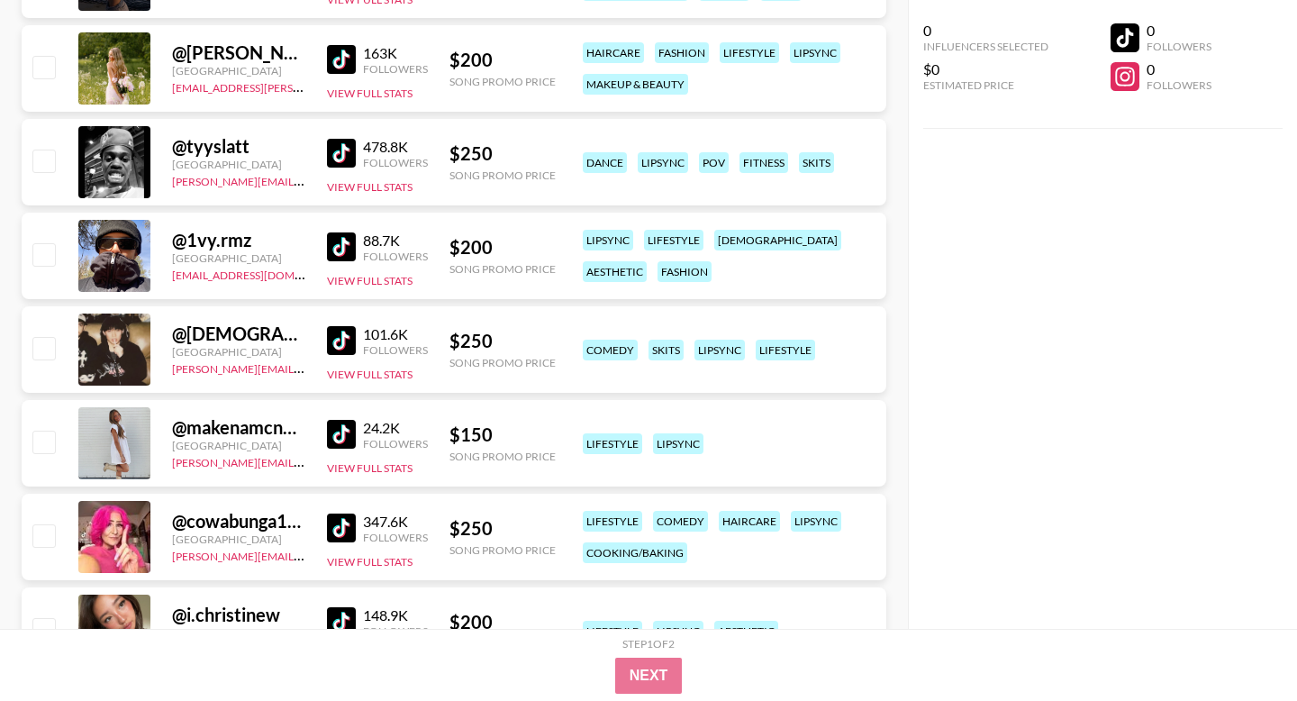
scroll to position [767, 0]
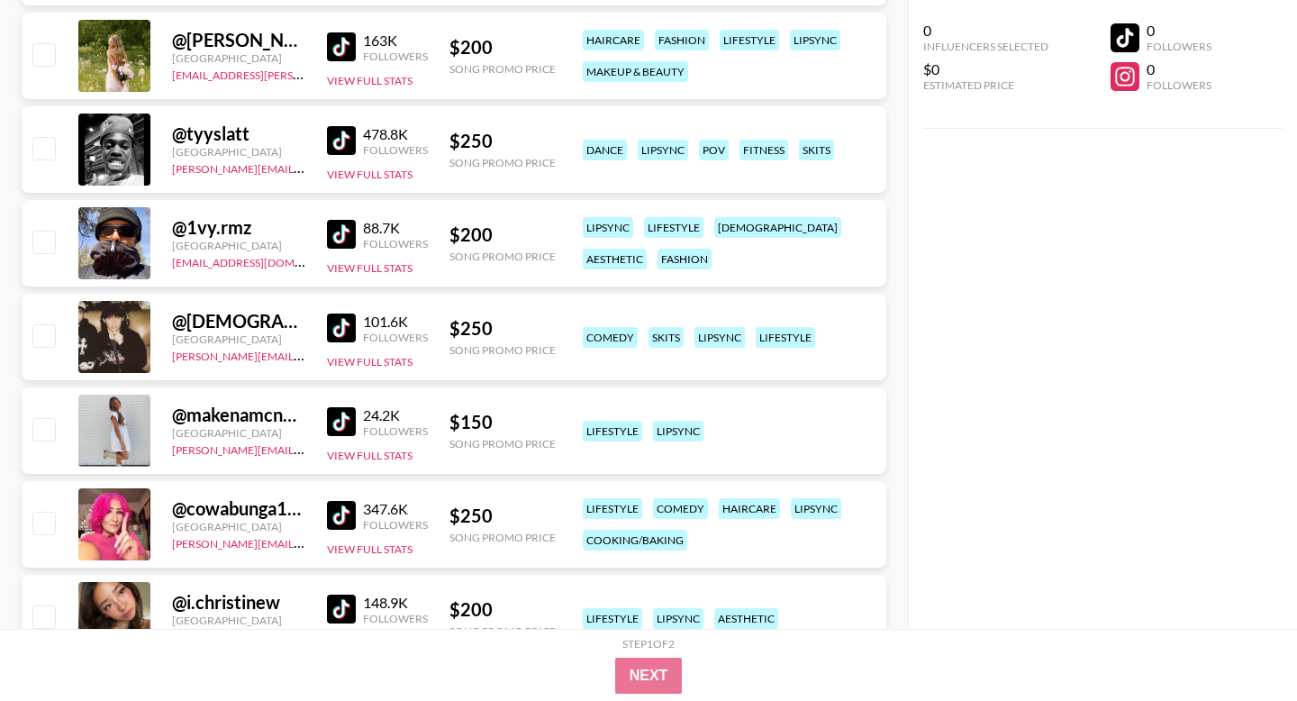
click at [343, 417] on img at bounding box center [341, 421] width 29 height 29
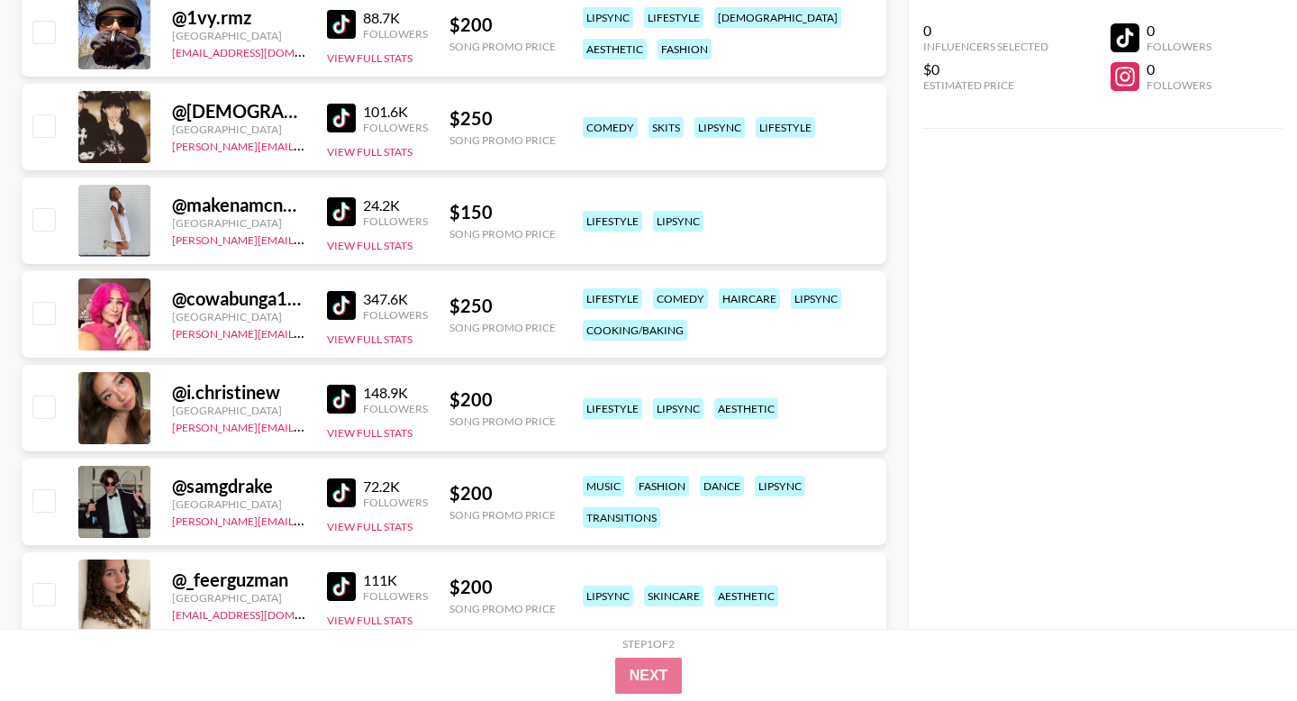
scroll to position [993, 0]
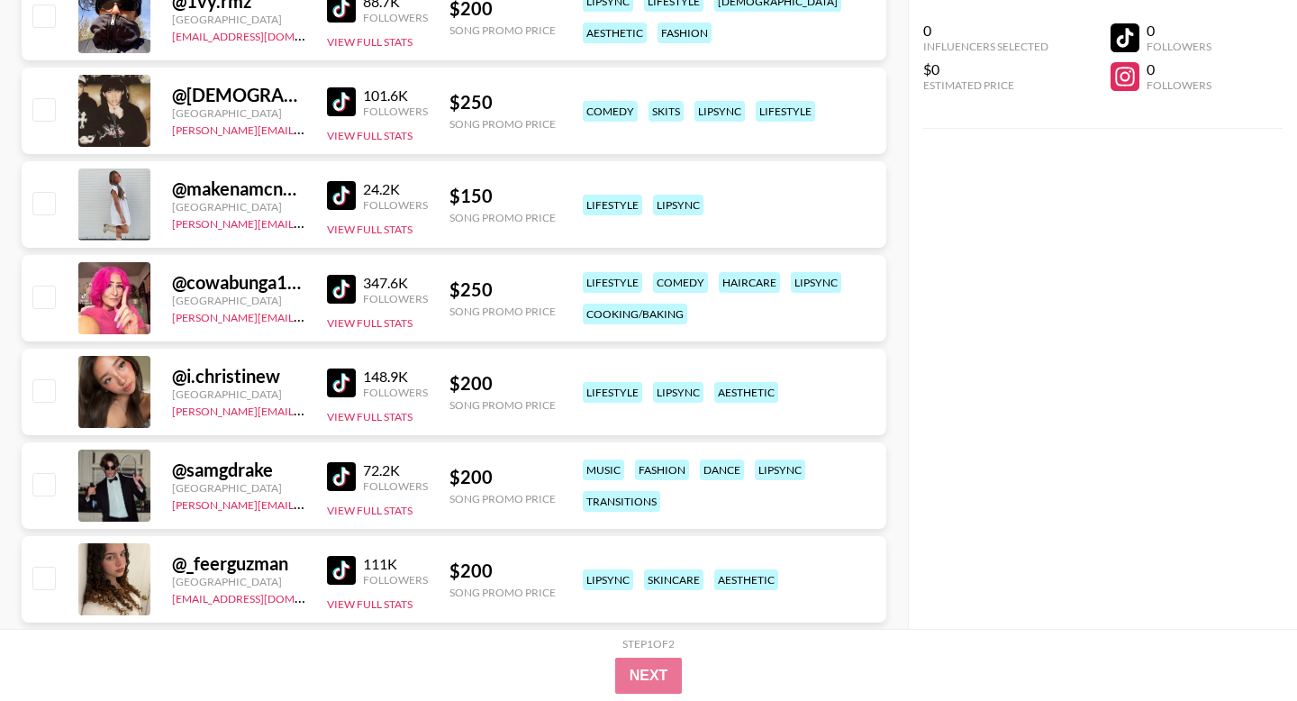
click at [337, 387] on img at bounding box center [341, 383] width 29 height 29
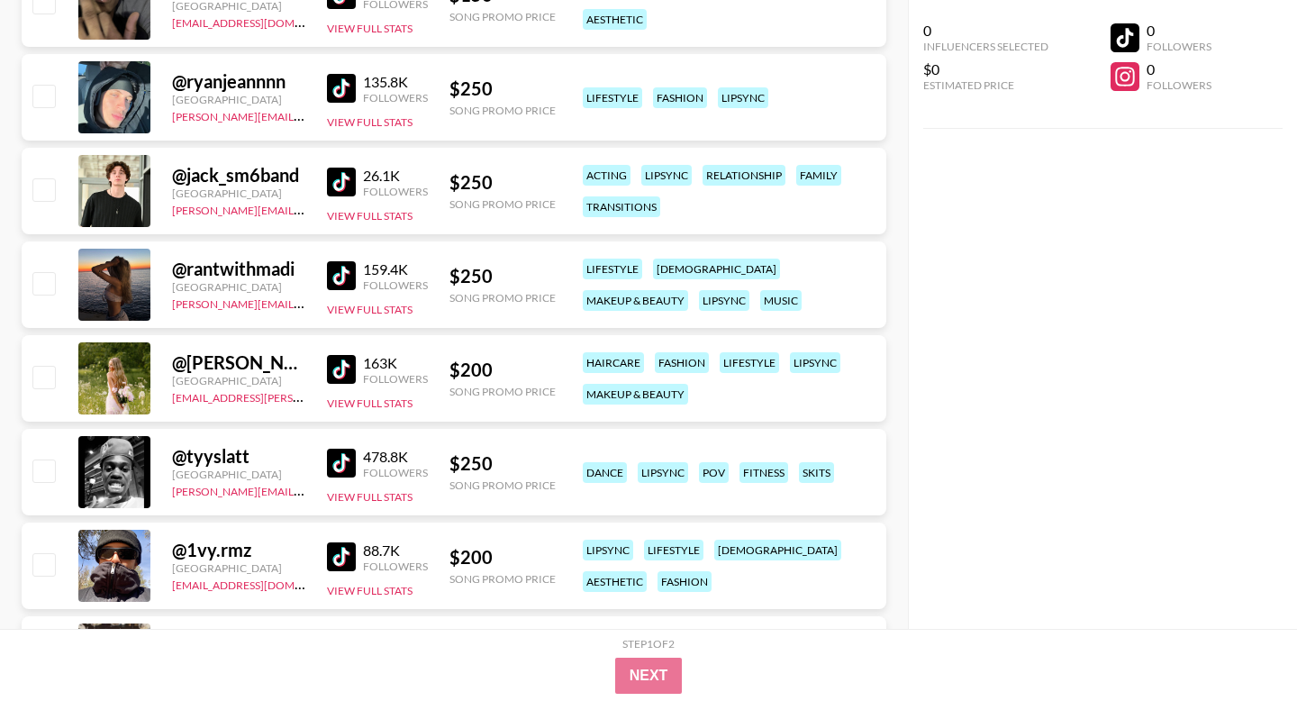
scroll to position [0, 0]
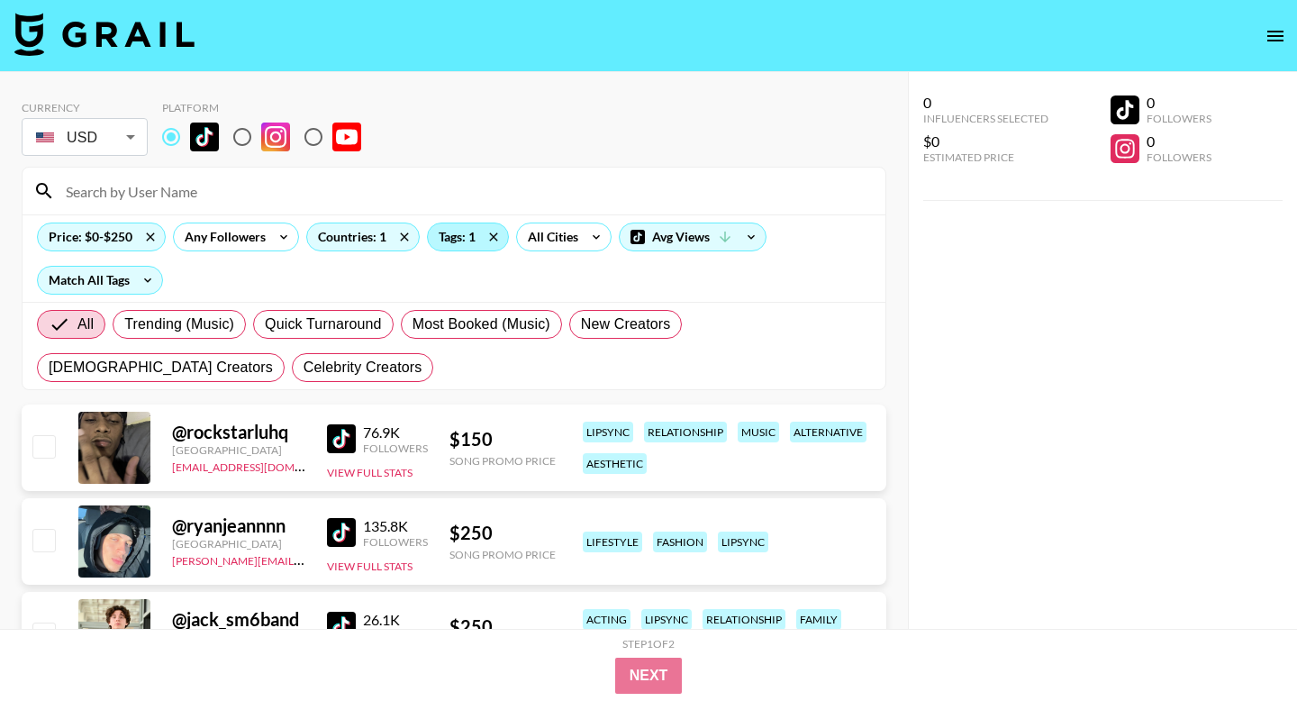
click at [451, 244] on div "Tags: 1" at bounding box center [468, 236] width 80 height 27
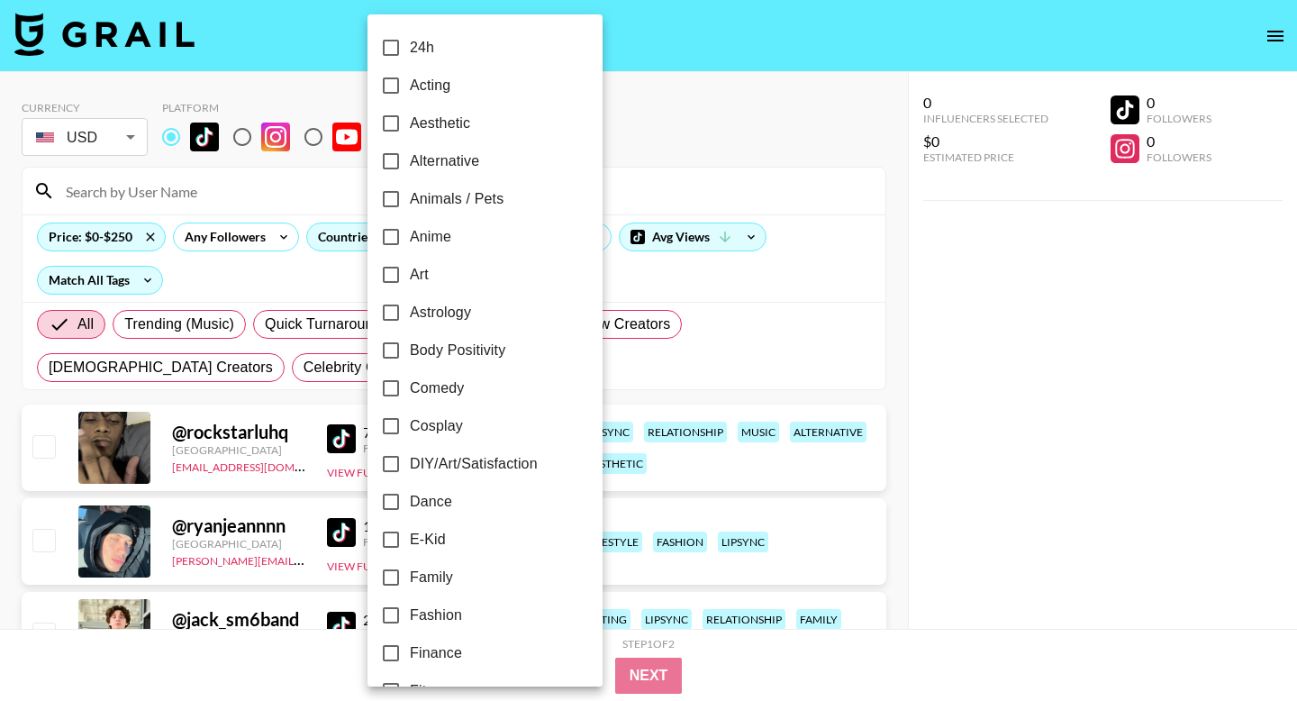
scroll to position [189, 0]
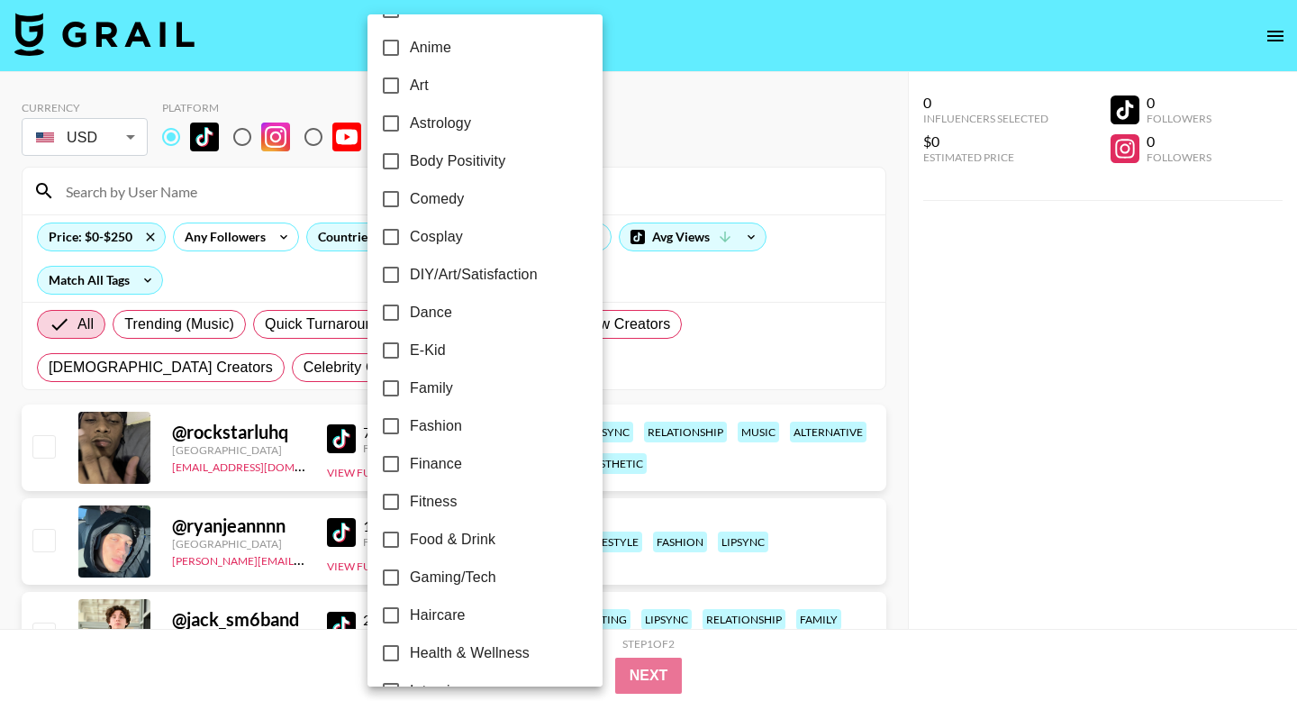
click at [396, 168] on input "Body Positivity" at bounding box center [391, 161] width 38 height 38
checkbox input "true"
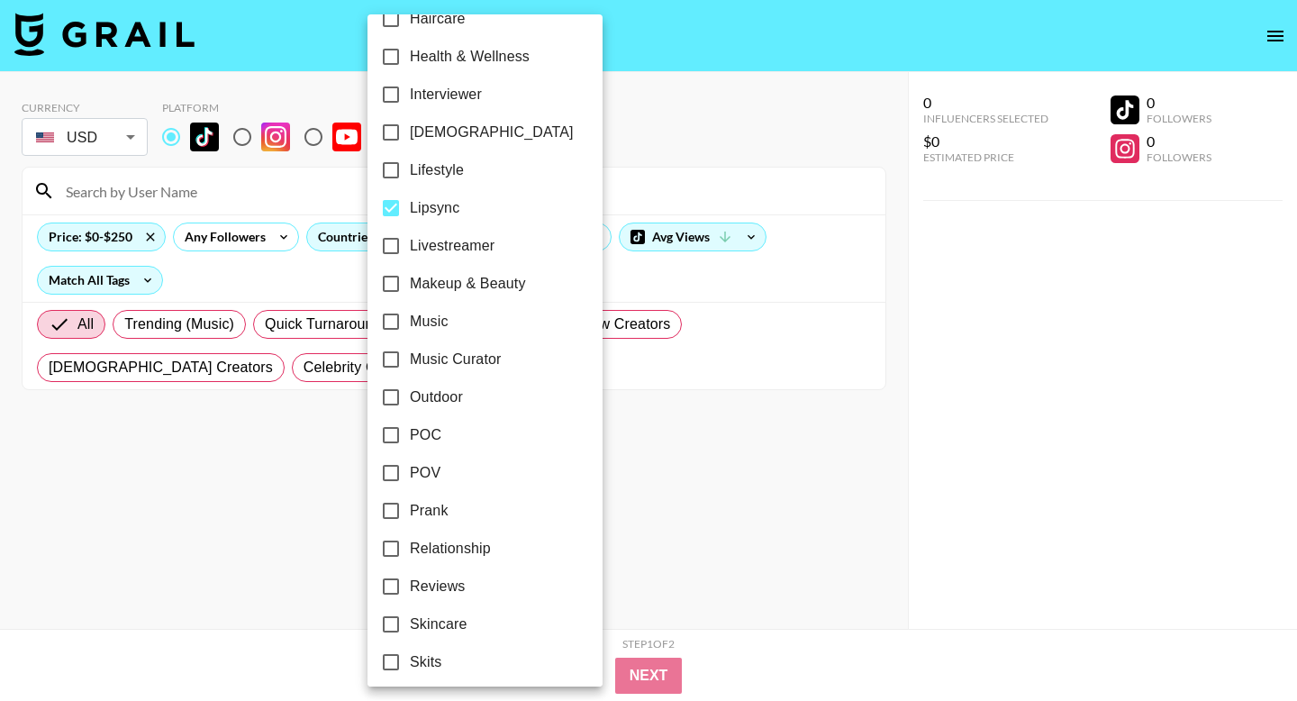
scroll to position [781, 0]
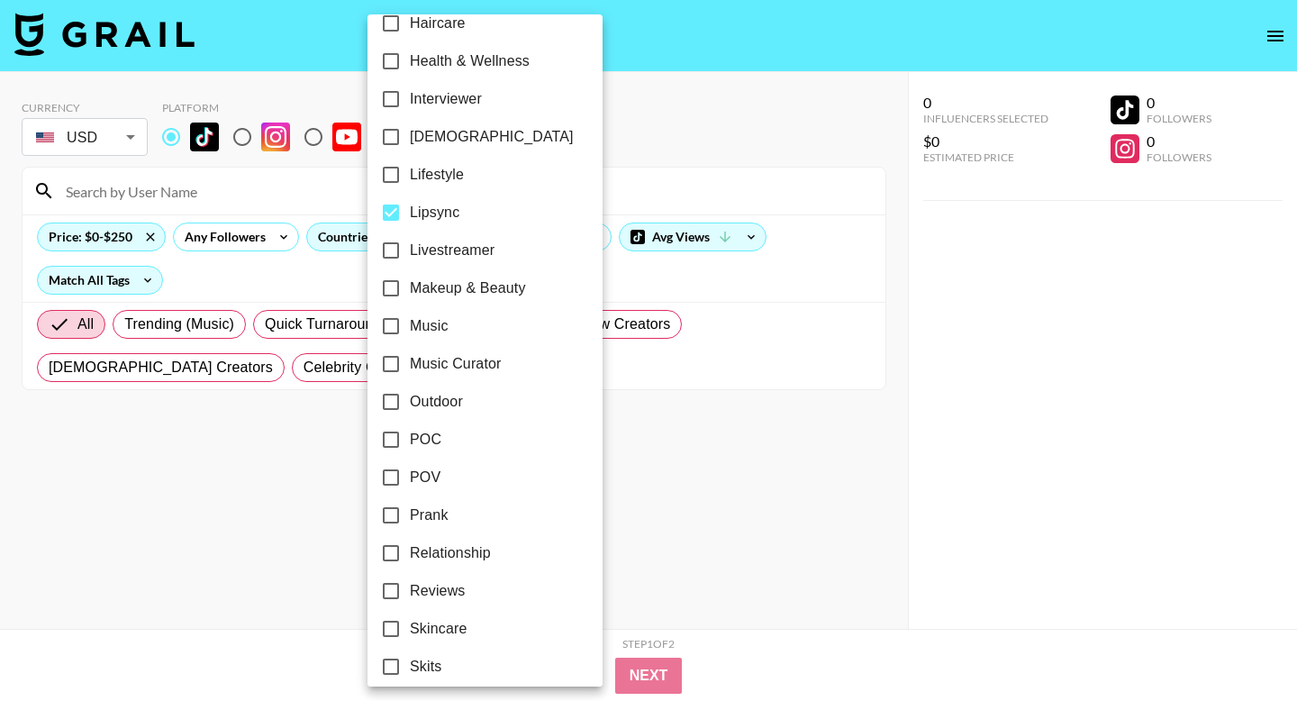
click at [392, 198] on input "Lipsync" at bounding box center [391, 213] width 38 height 38
checkbox input "false"
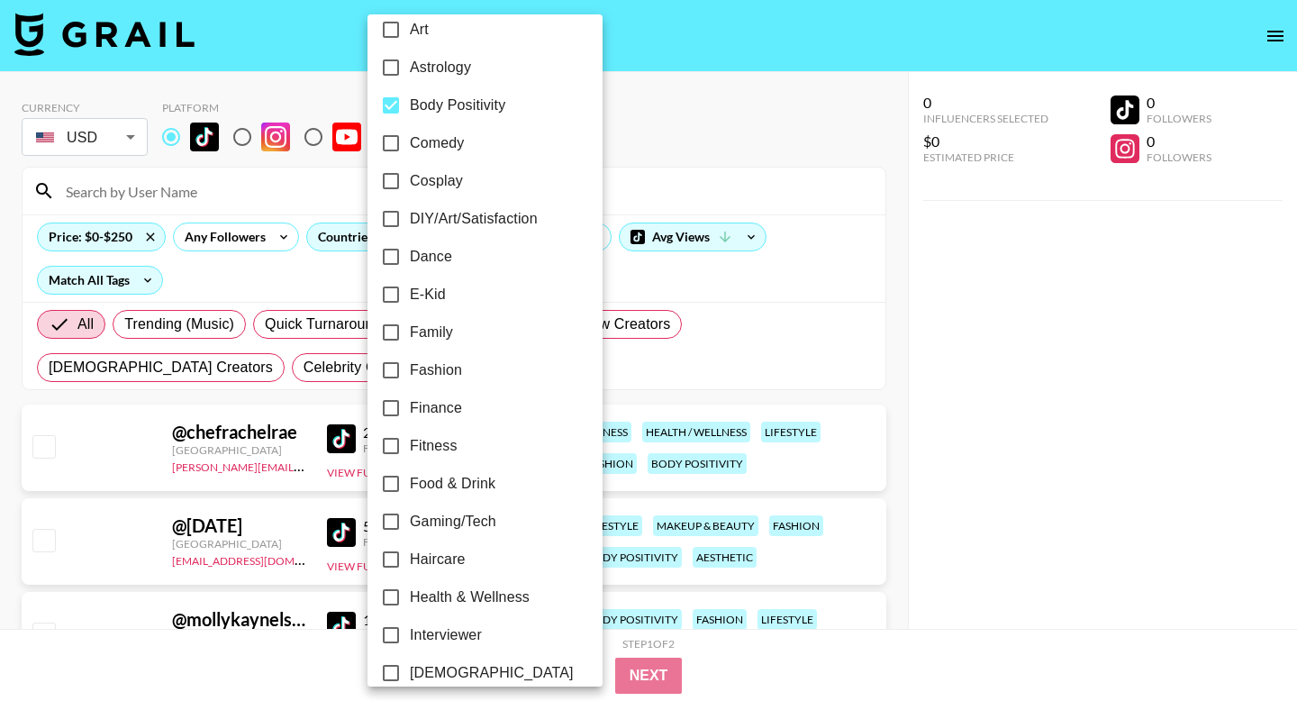
scroll to position [230, 0]
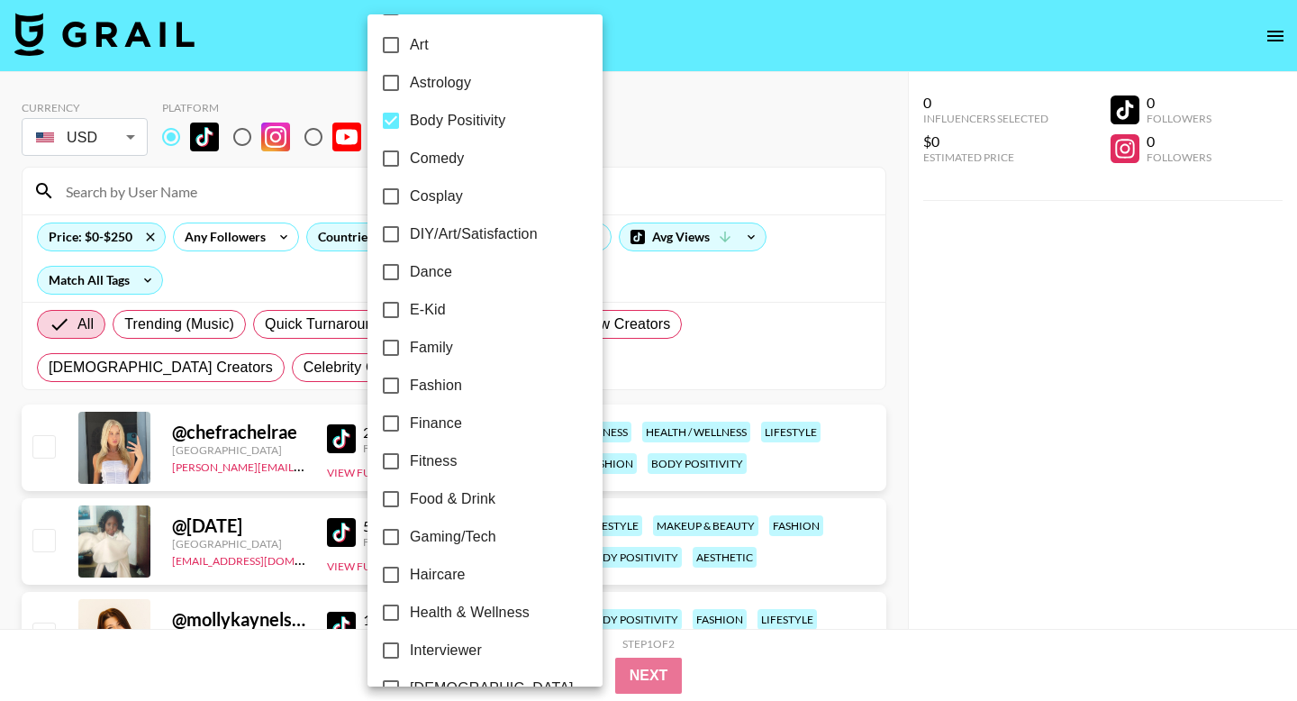
click at [586, 132] on div at bounding box center [648, 350] width 1297 height 701
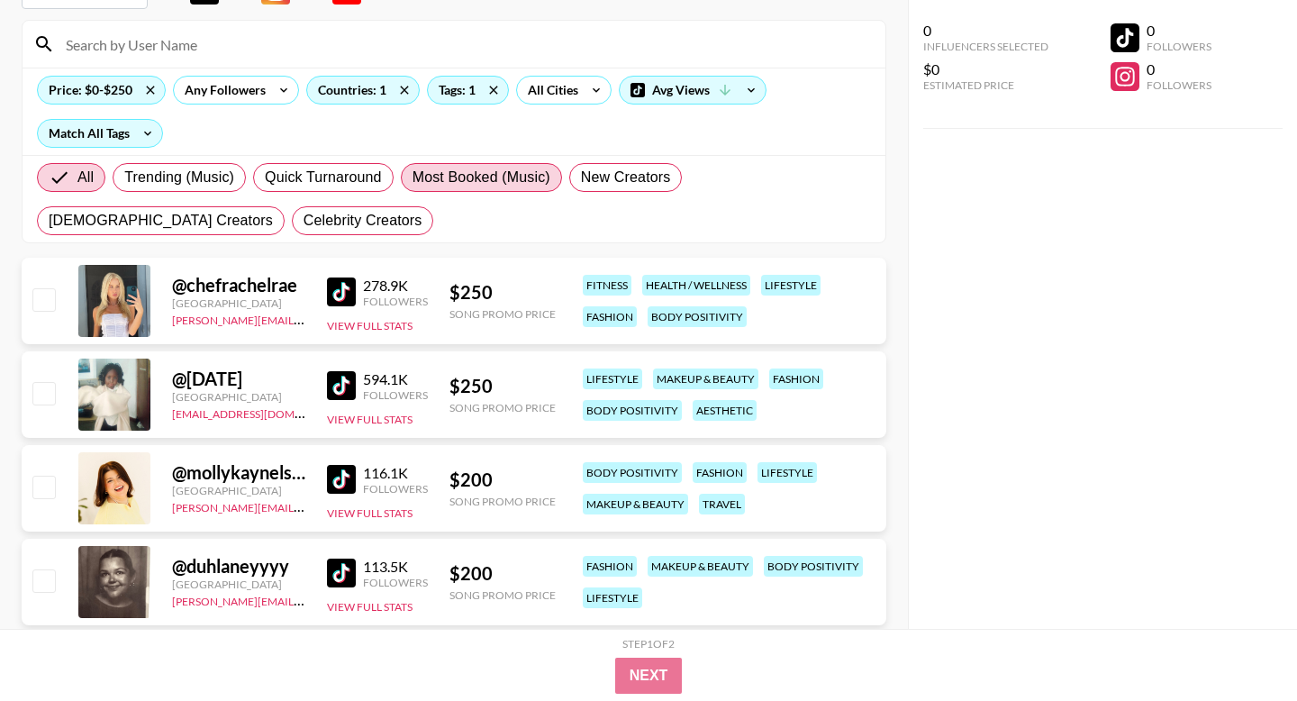
scroll to position [204, 0]
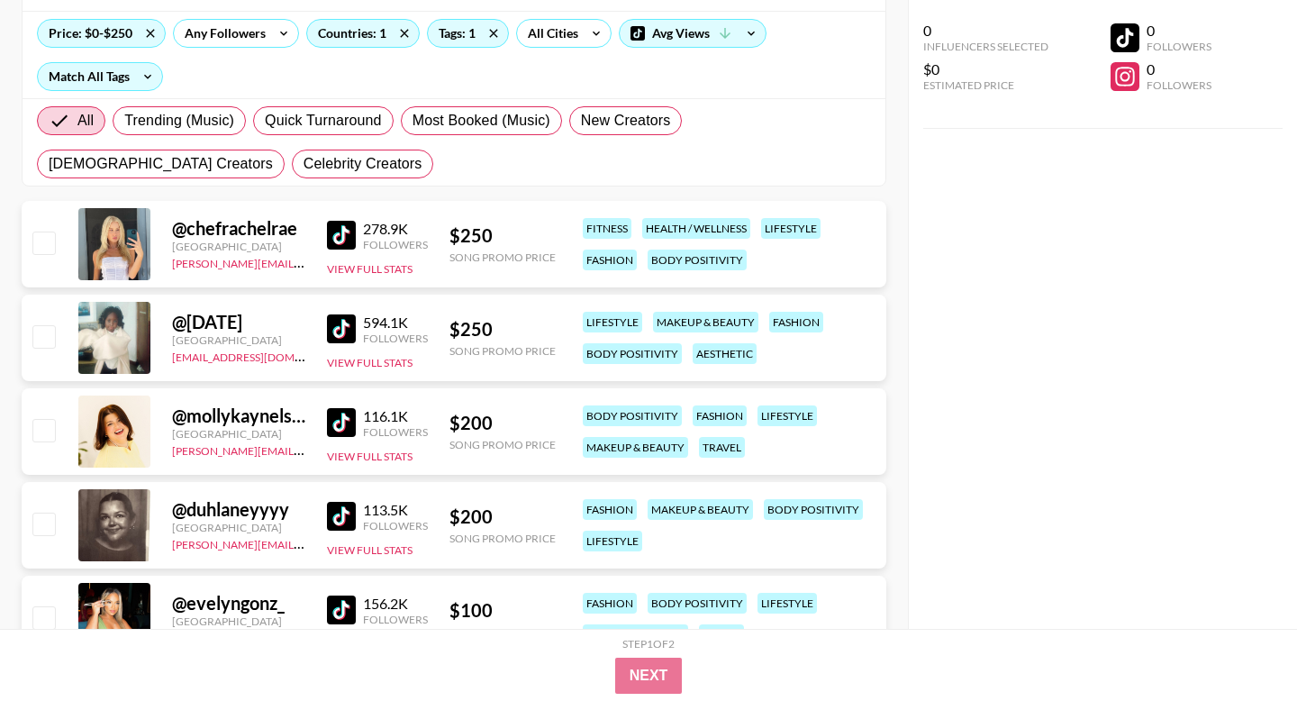
click at [345, 231] on img at bounding box center [341, 235] width 29 height 29
click at [332, 330] on img at bounding box center [341, 328] width 29 height 29
click at [349, 422] on img at bounding box center [341, 422] width 29 height 29
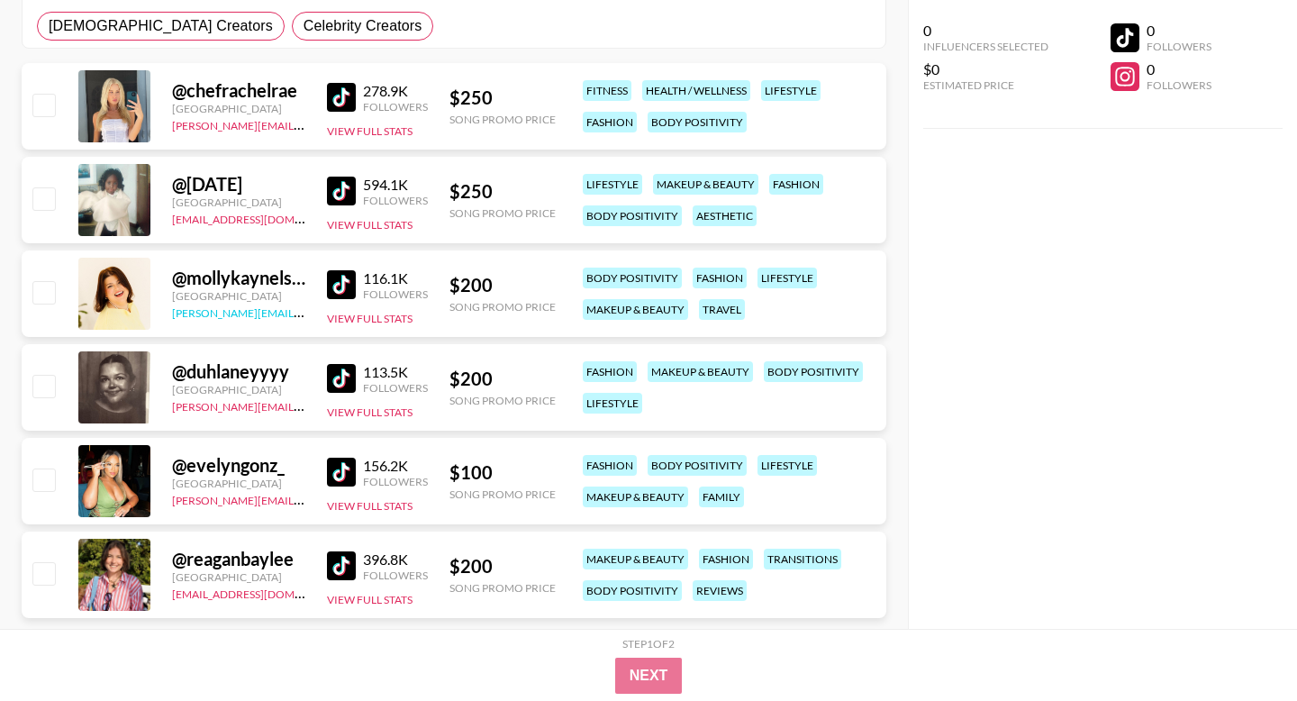
scroll to position [360, 0]
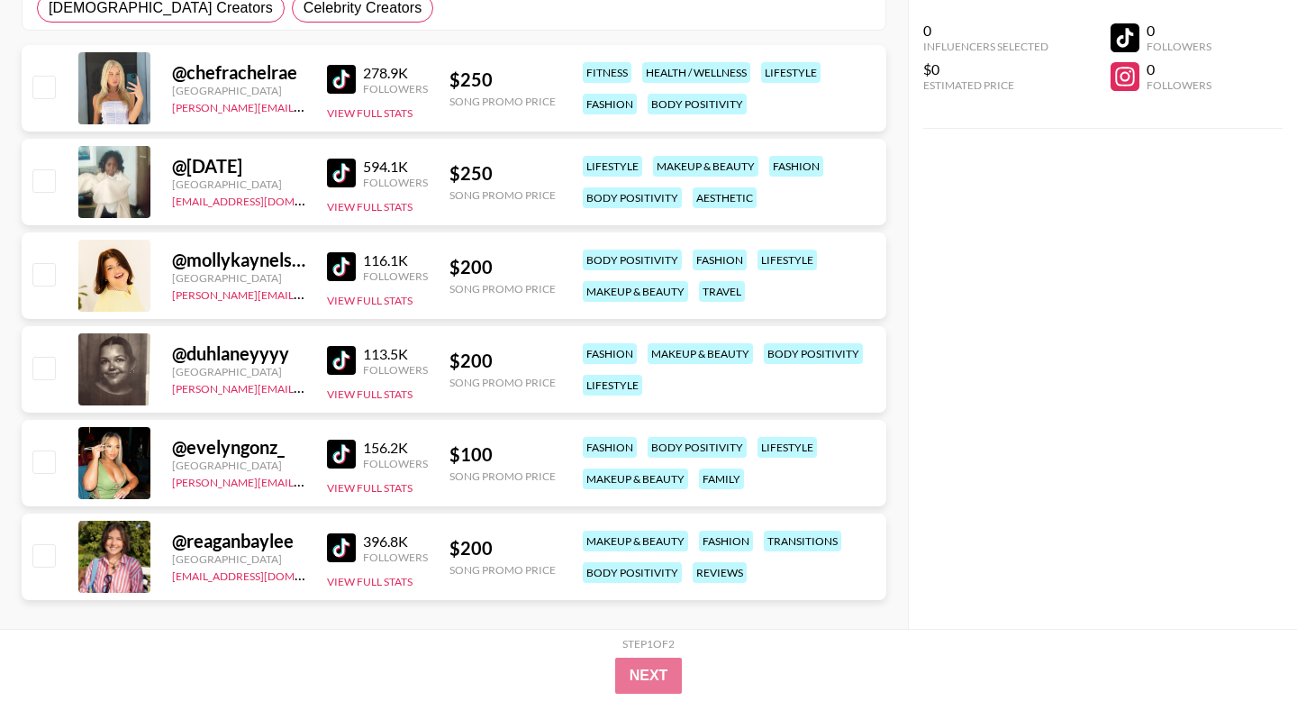
click at [329, 446] on img at bounding box center [341, 454] width 29 height 29
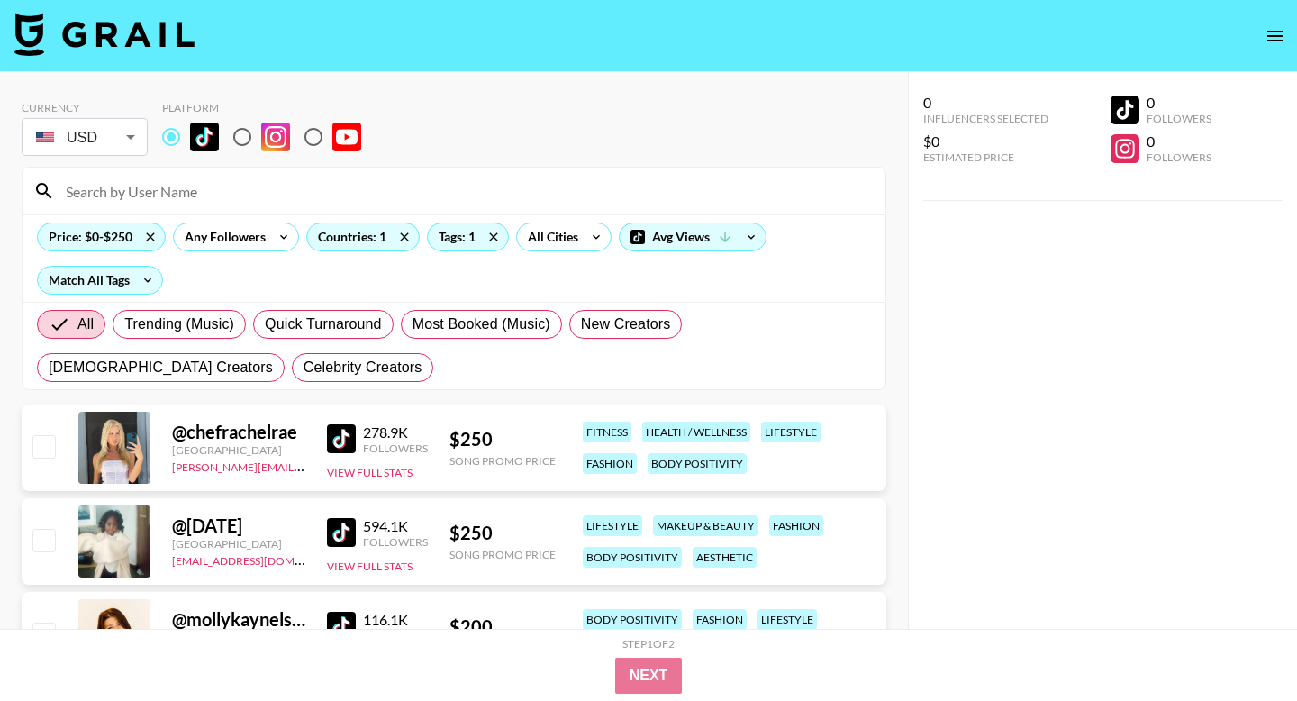
scroll to position [381, 0]
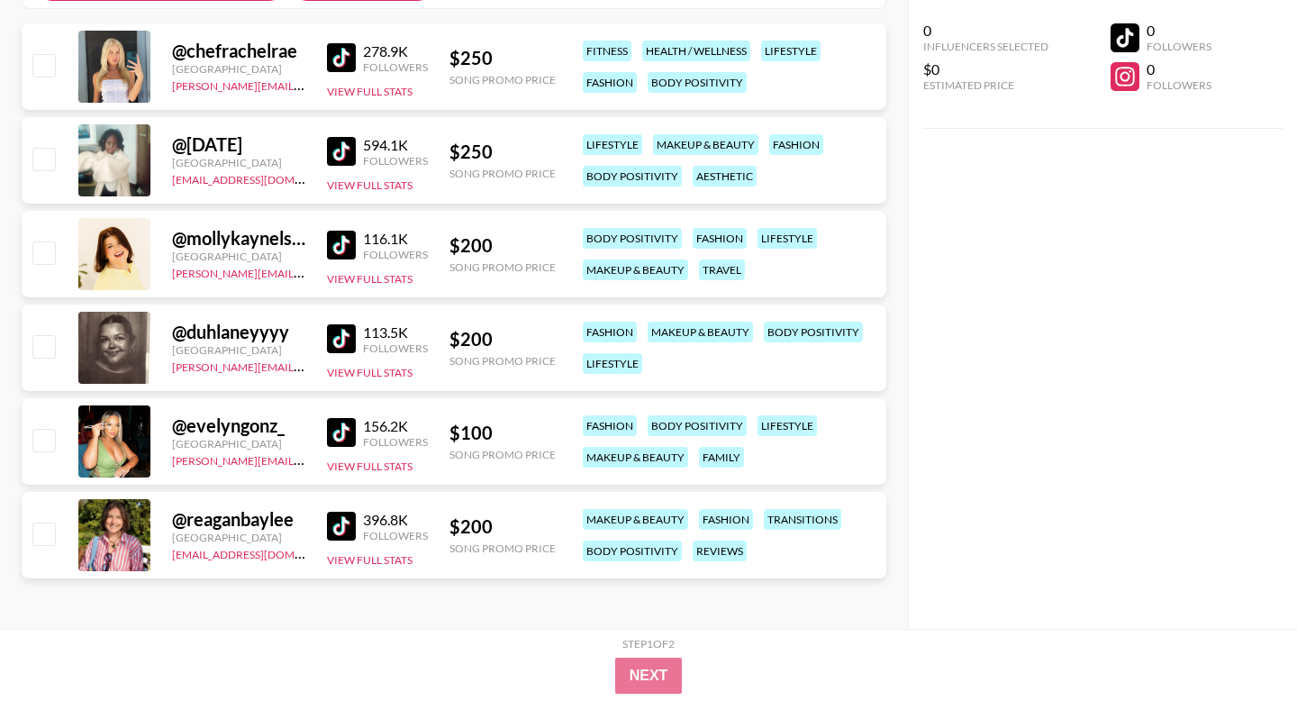
click at [348, 523] on img at bounding box center [341, 526] width 29 height 29
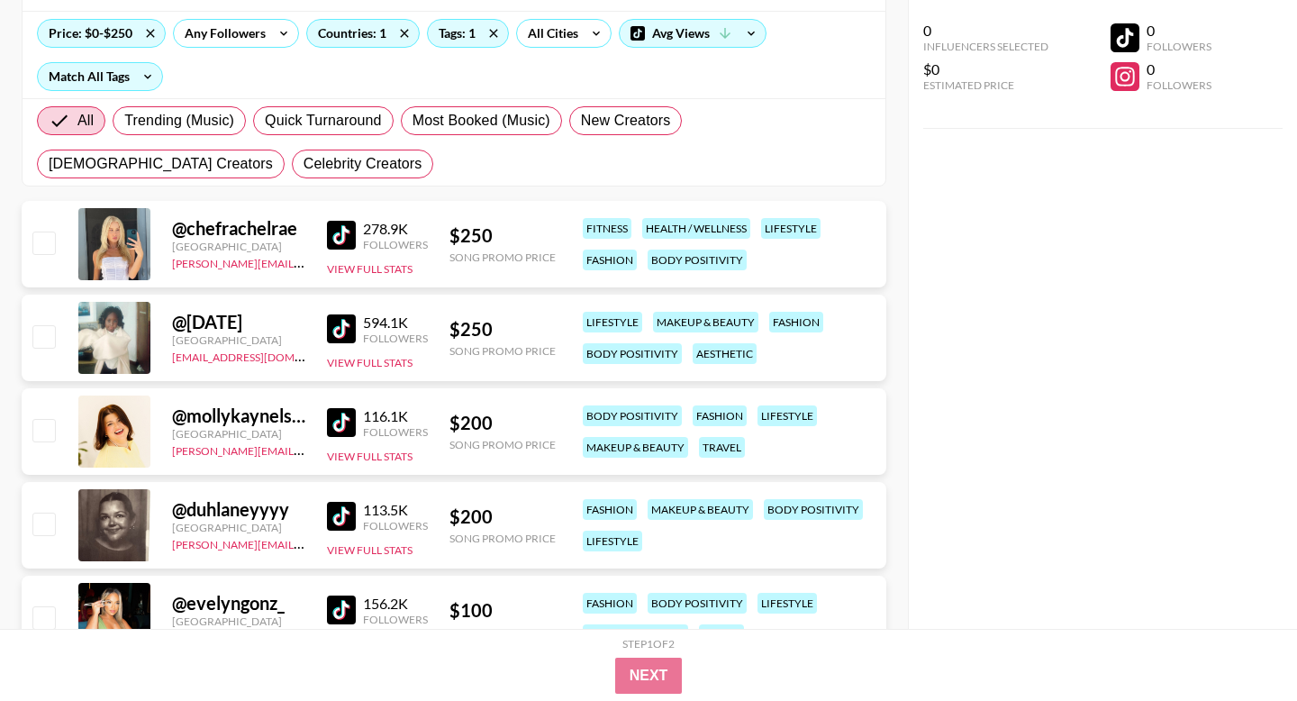
scroll to position [0, 0]
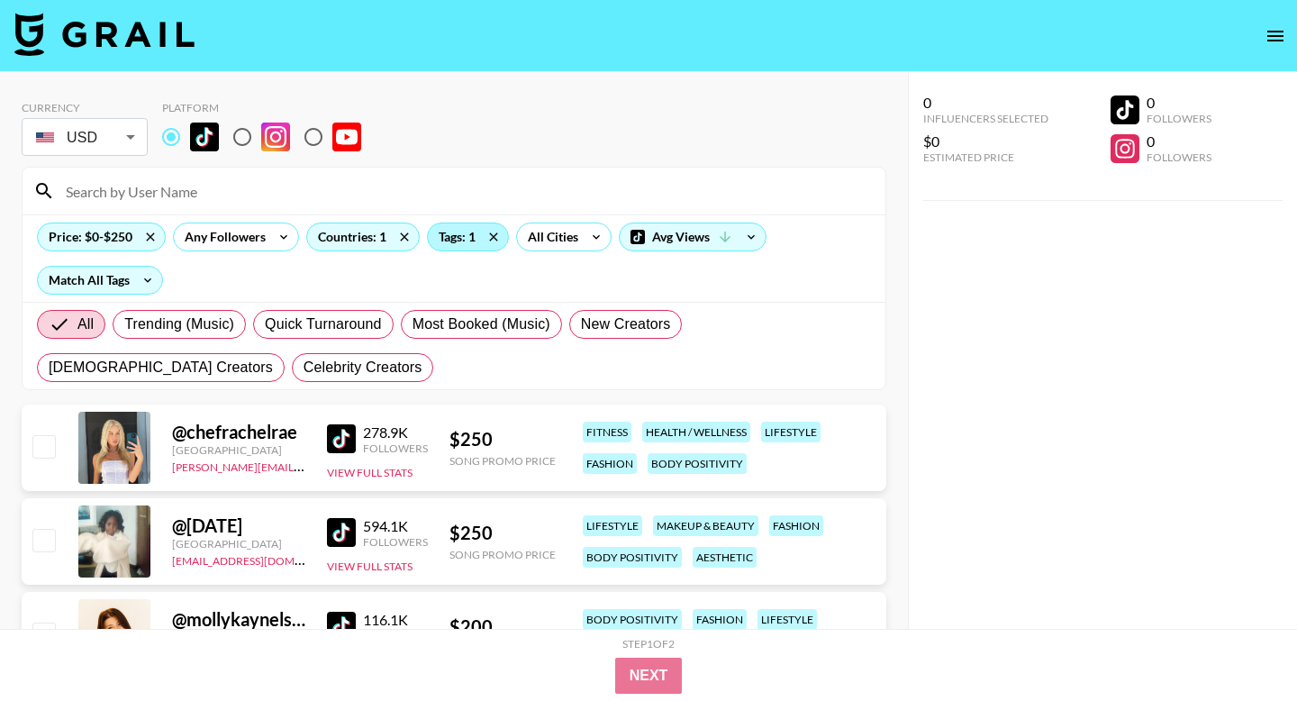
click at [438, 243] on div "Tags: 1" at bounding box center [468, 236] width 80 height 27
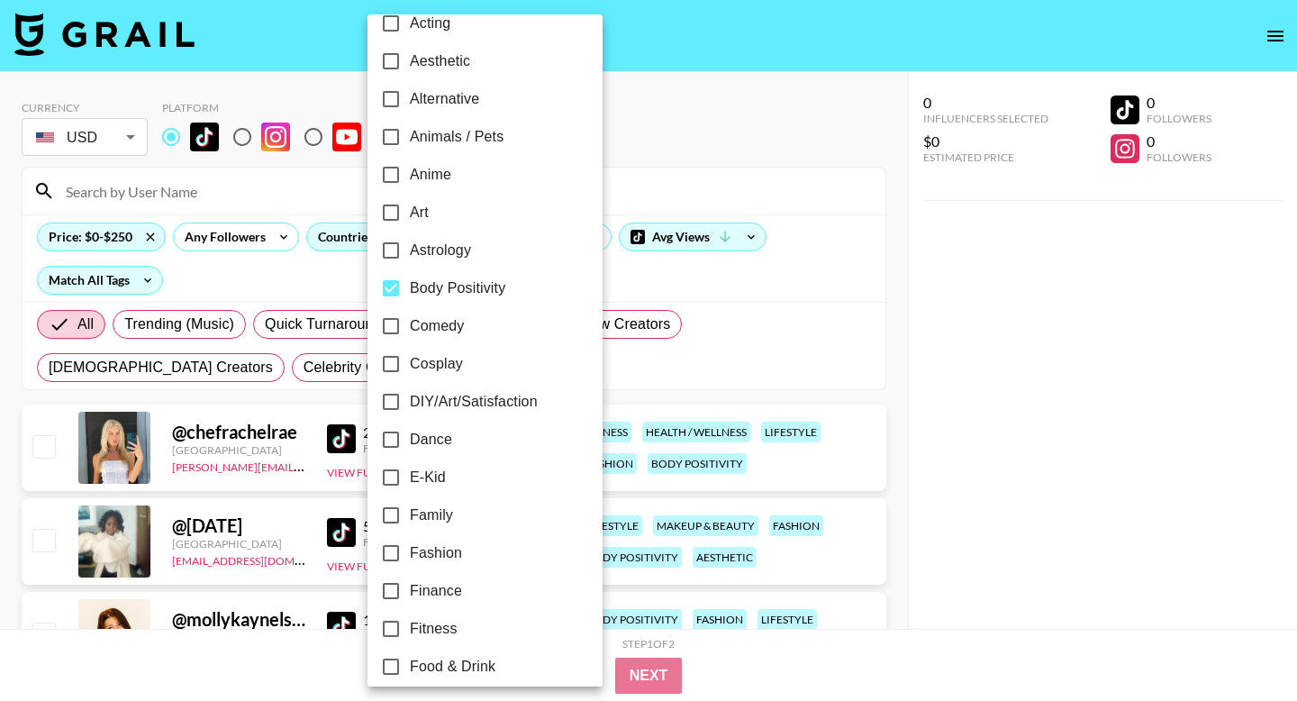
click at [381, 282] on input "Body Positivity" at bounding box center [391, 288] width 38 height 38
checkbox input "false"
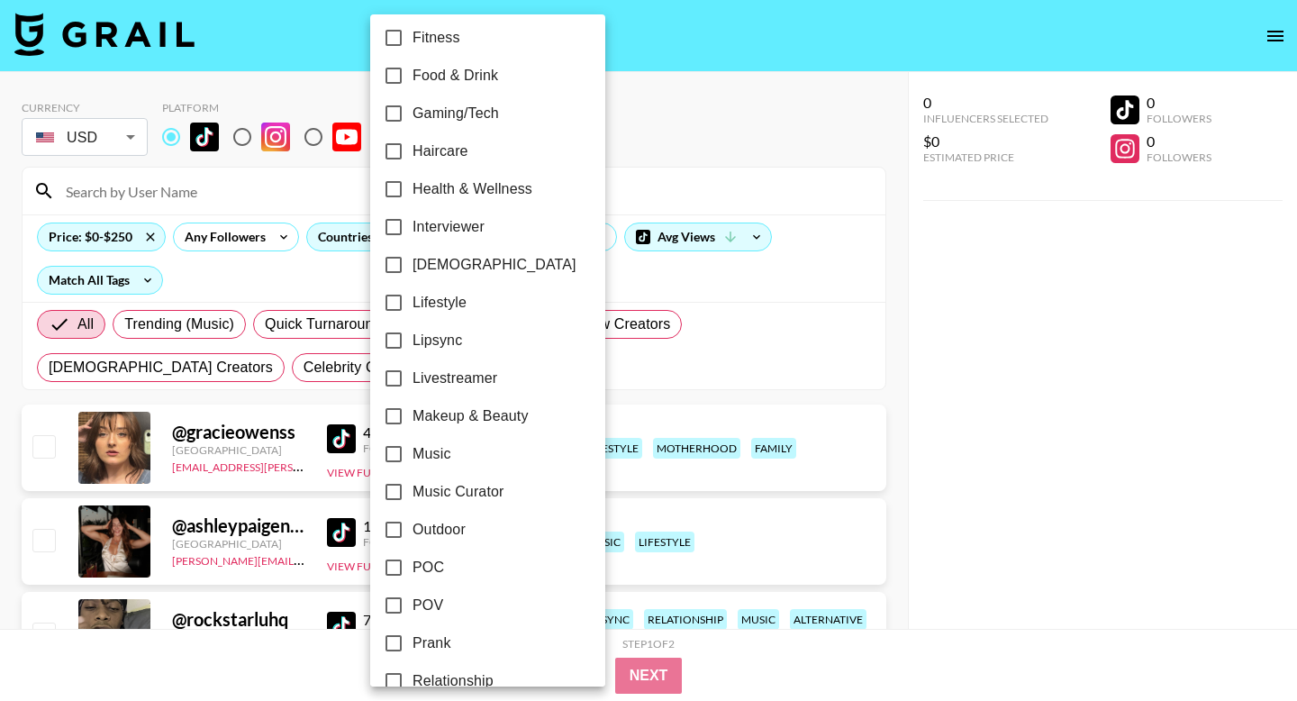
scroll to position [650, 0]
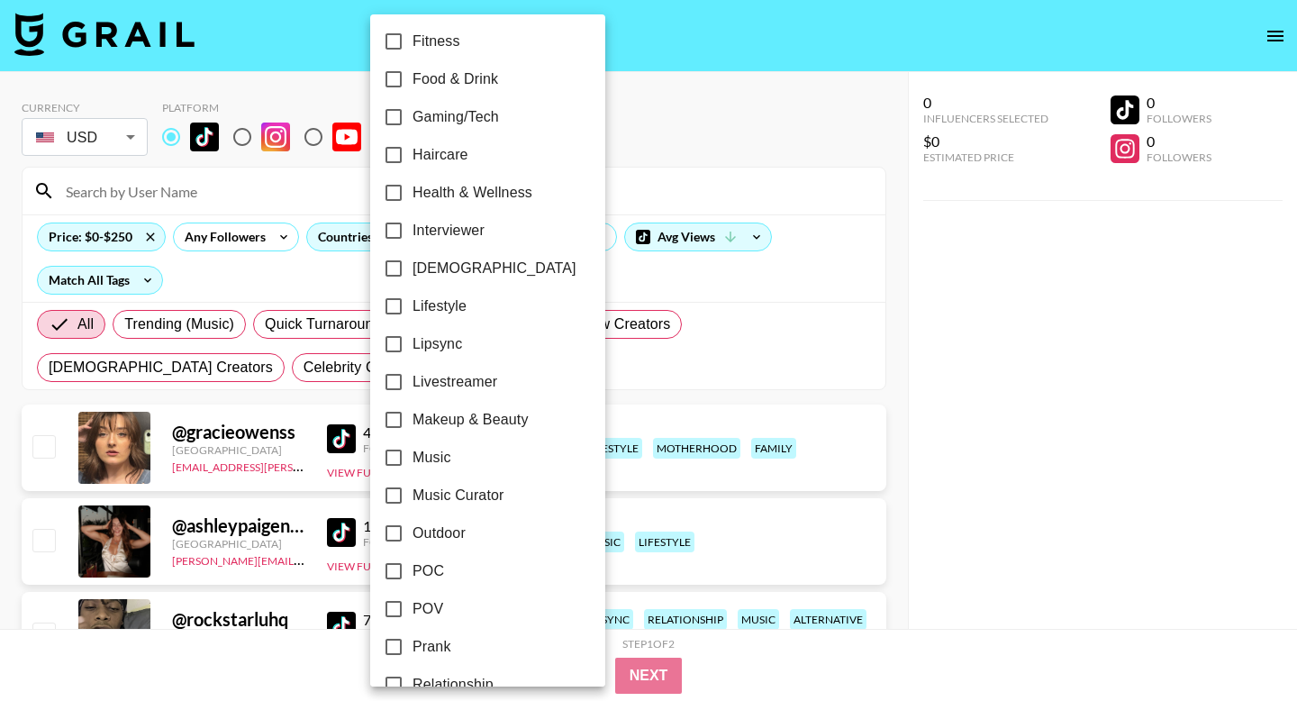
click at [399, 195] on input "Health & Wellness" at bounding box center [394, 193] width 38 height 38
checkbox input "true"
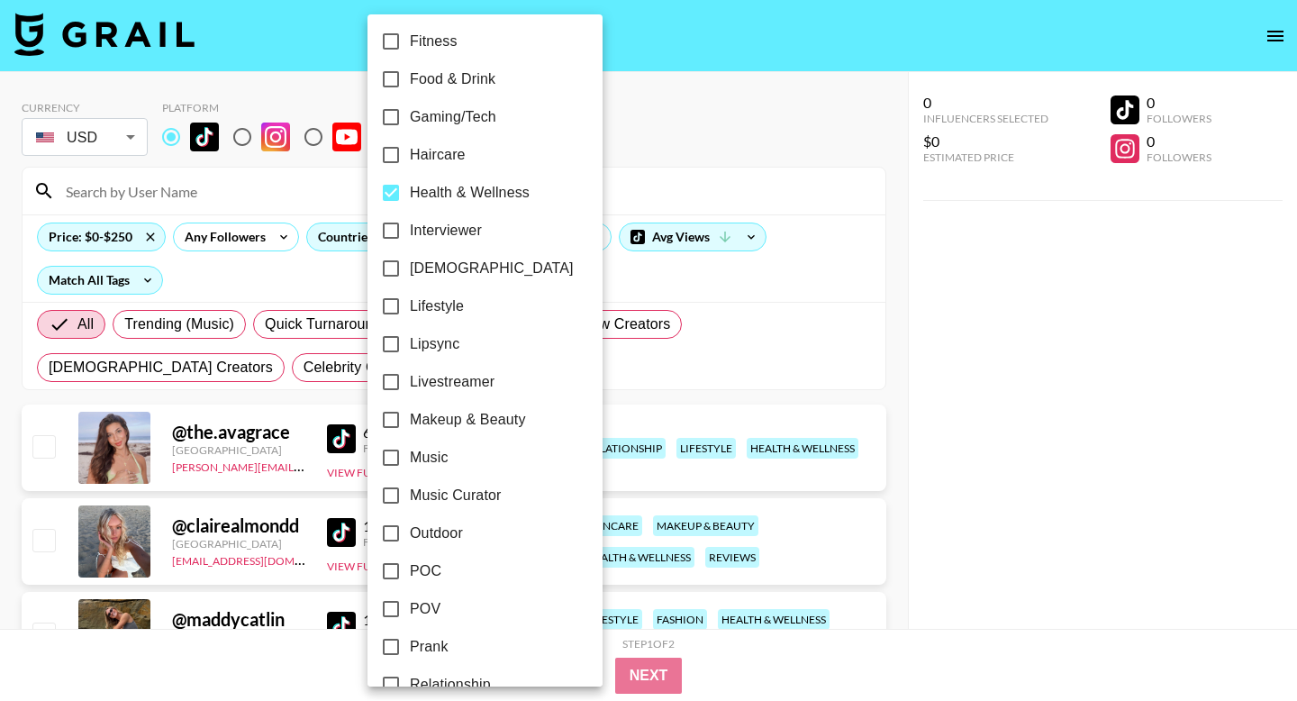
click at [621, 144] on div at bounding box center [648, 350] width 1297 height 701
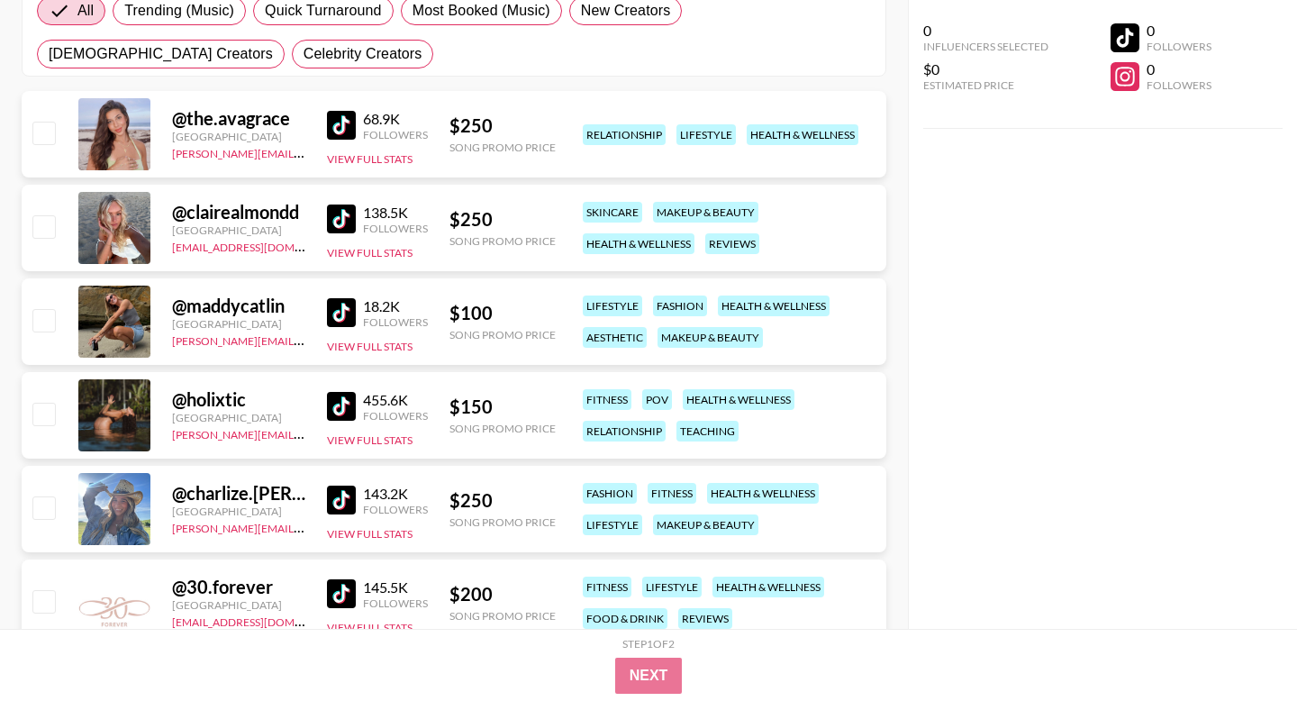
scroll to position [314, 0]
click at [335, 306] on img at bounding box center [341, 311] width 29 height 29
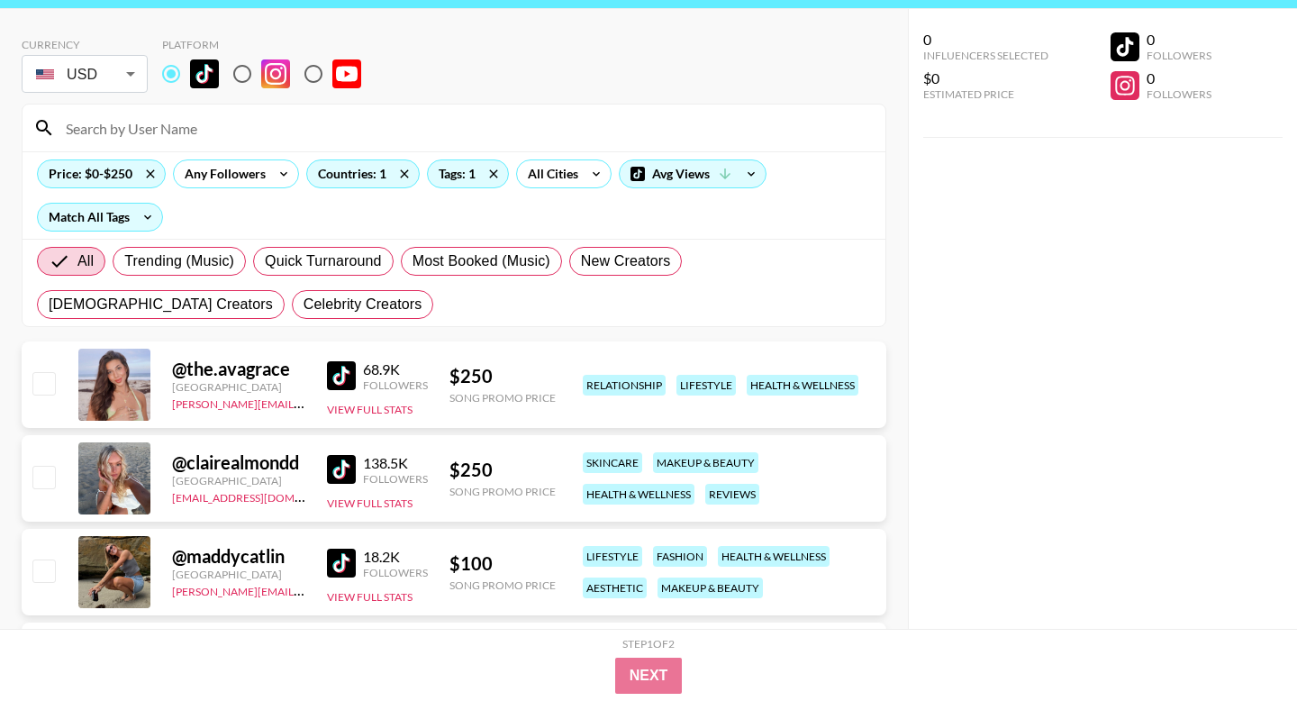
scroll to position [0, 0]
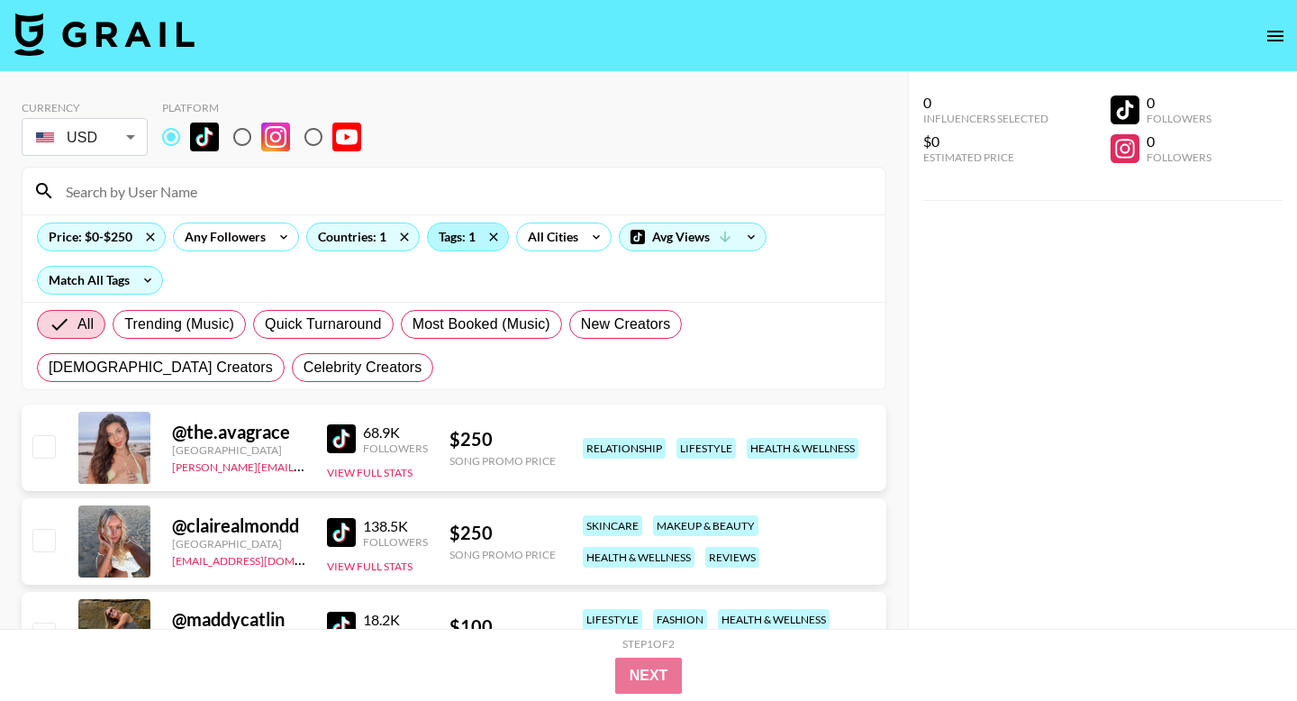
click at [446, 238] on div "Tags: 1" at bounding box center [468, 236] width 80 height 27
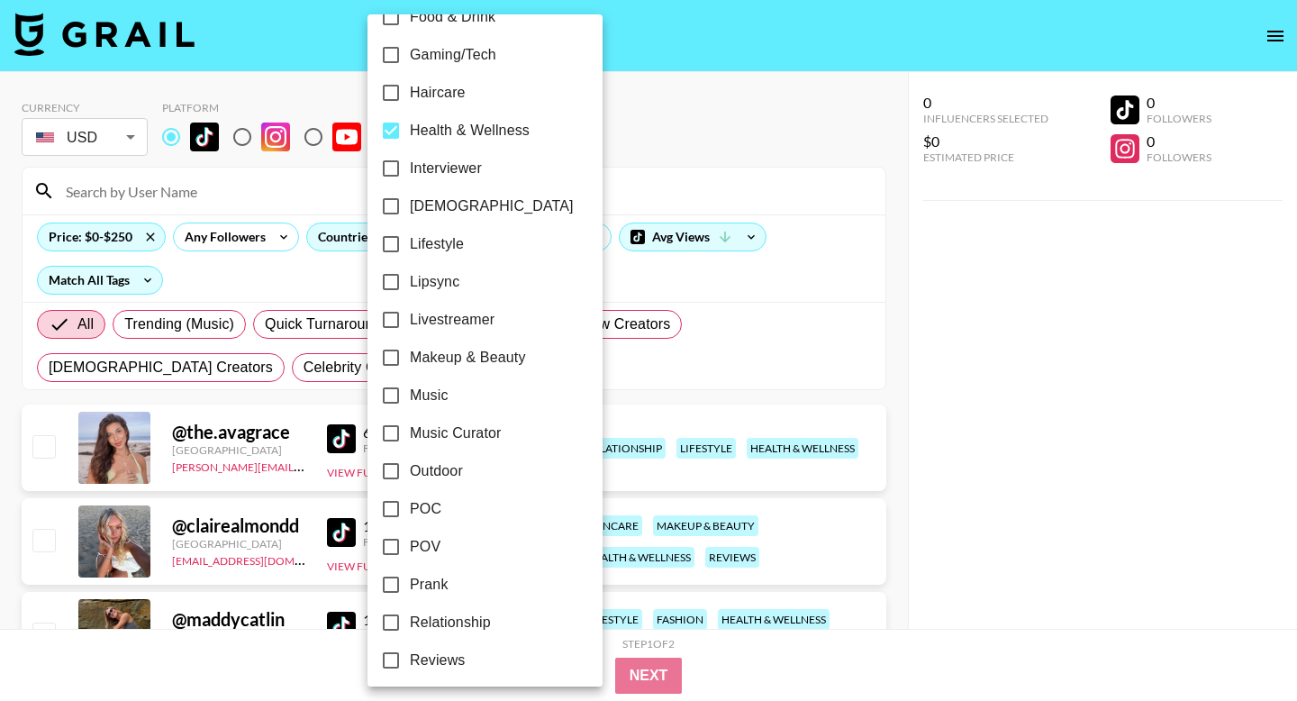
scroll to position [719, 0]
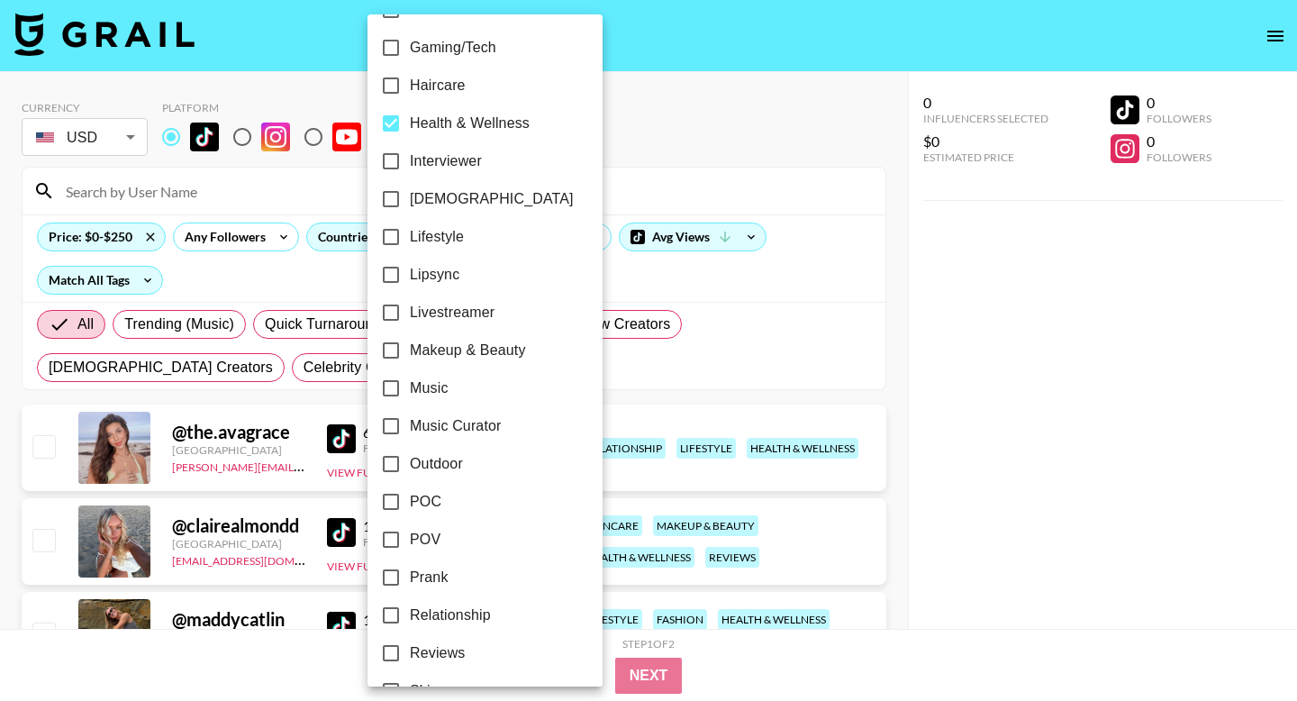
click at [389, 127] on input "Health & Wellness" at bounding box center [391, 124] width 38 height 38
checkbox input "false"
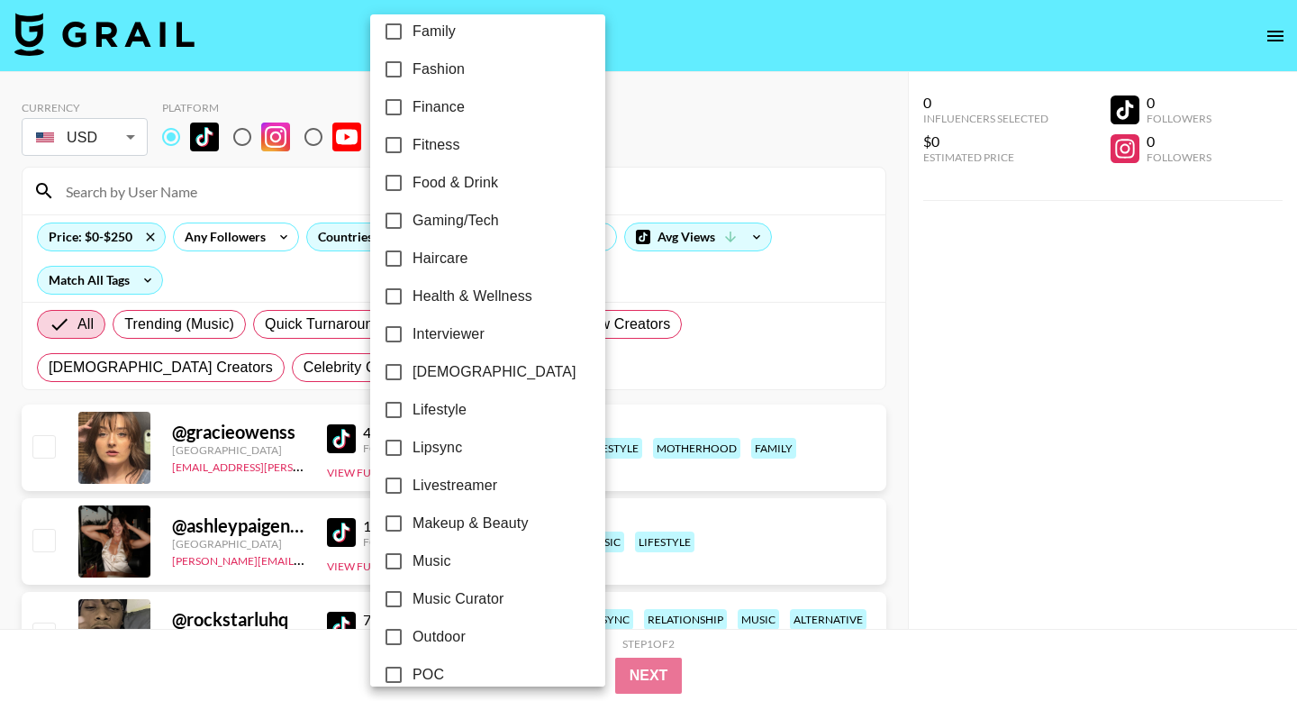
scroll to position [545, 0]
click at [398, 135] on input "Fitness" at bounding box center [394, 146] width 38 height 38
checkbox input "true"
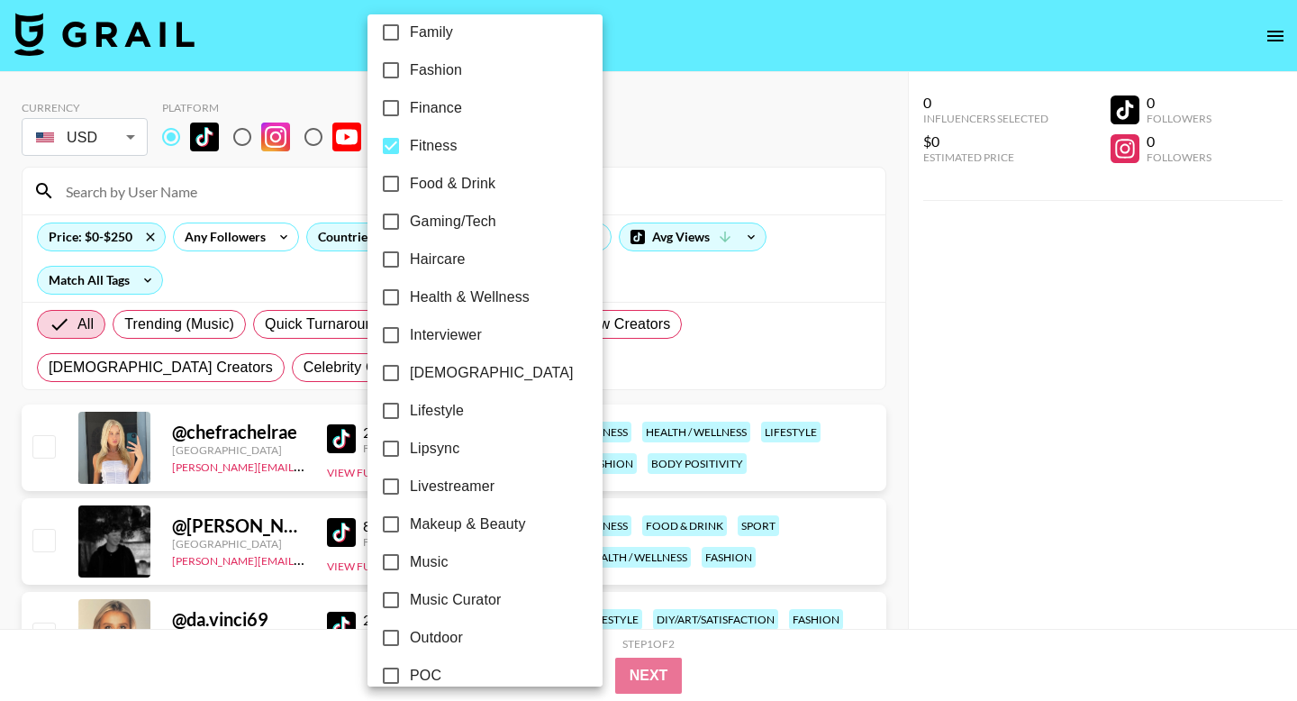
click at [686, 133] on div at bounding box center [648, 350] width 1297 height 701
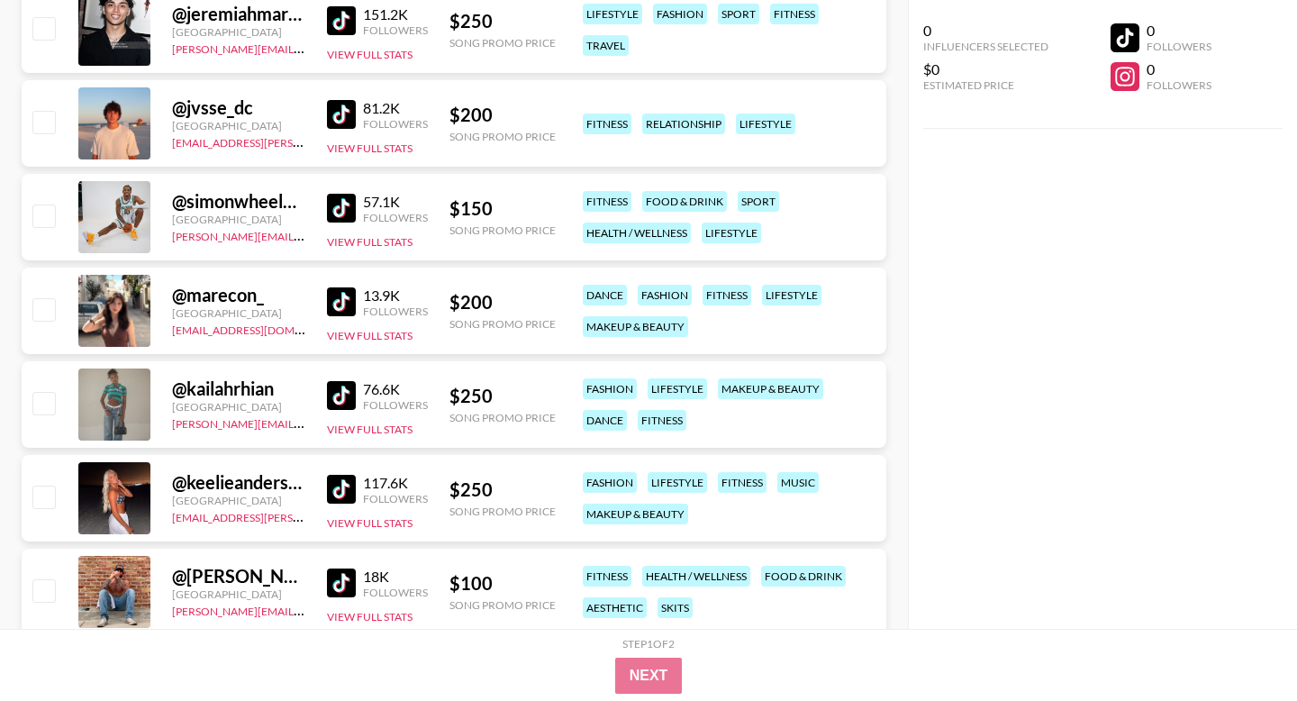
scroll to position [797, 0]
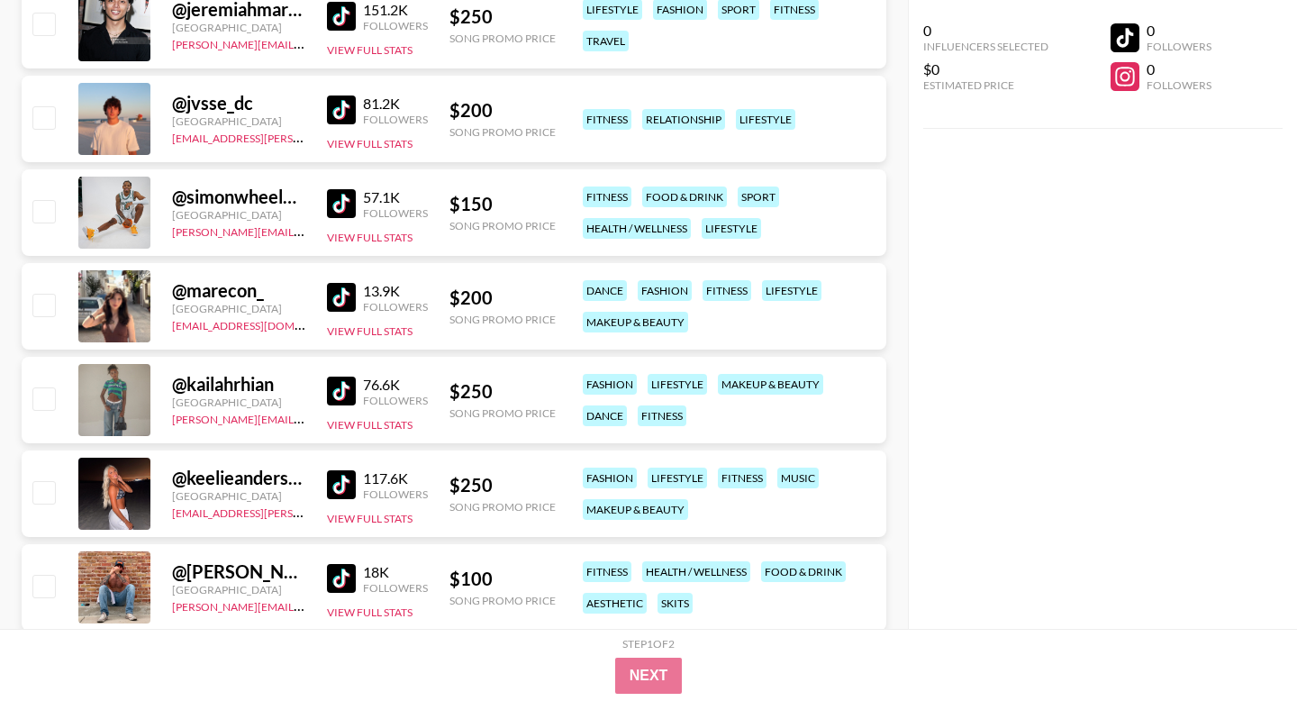
click at [335, 478] on img at bounding box center [341, 484] width 29 height 29
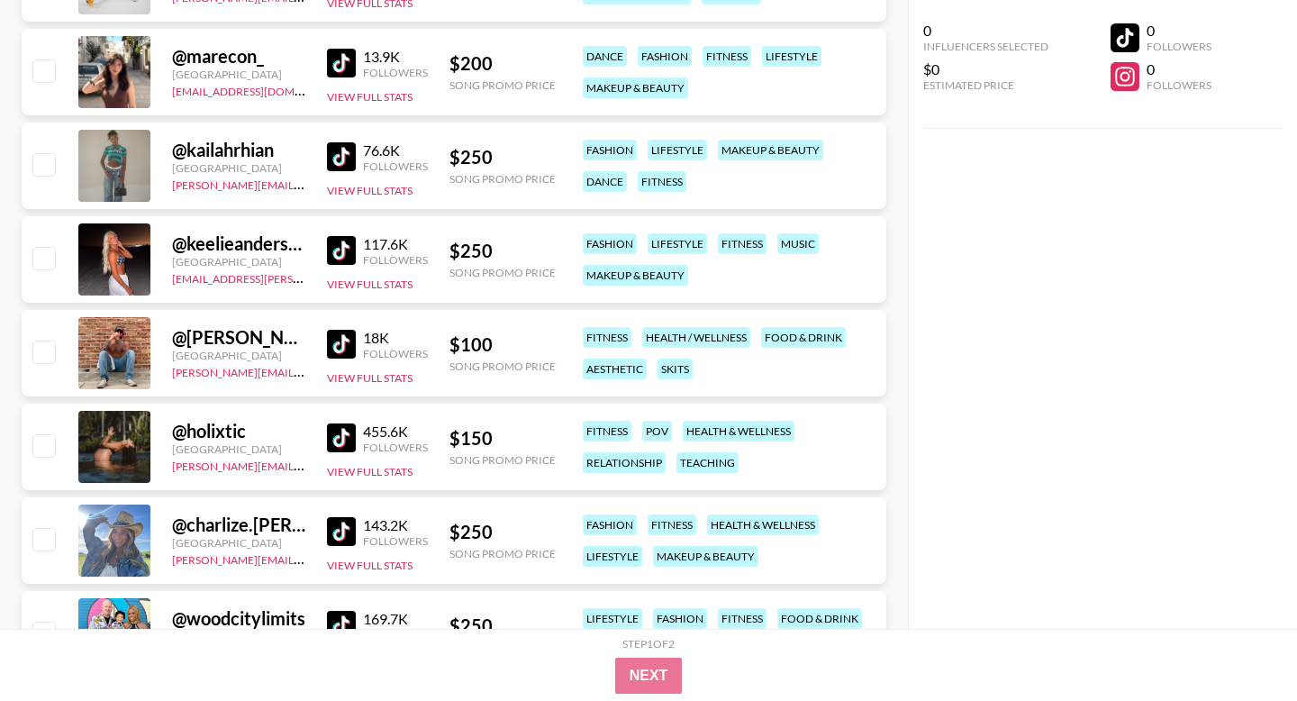
scroll to position [1141, 0]
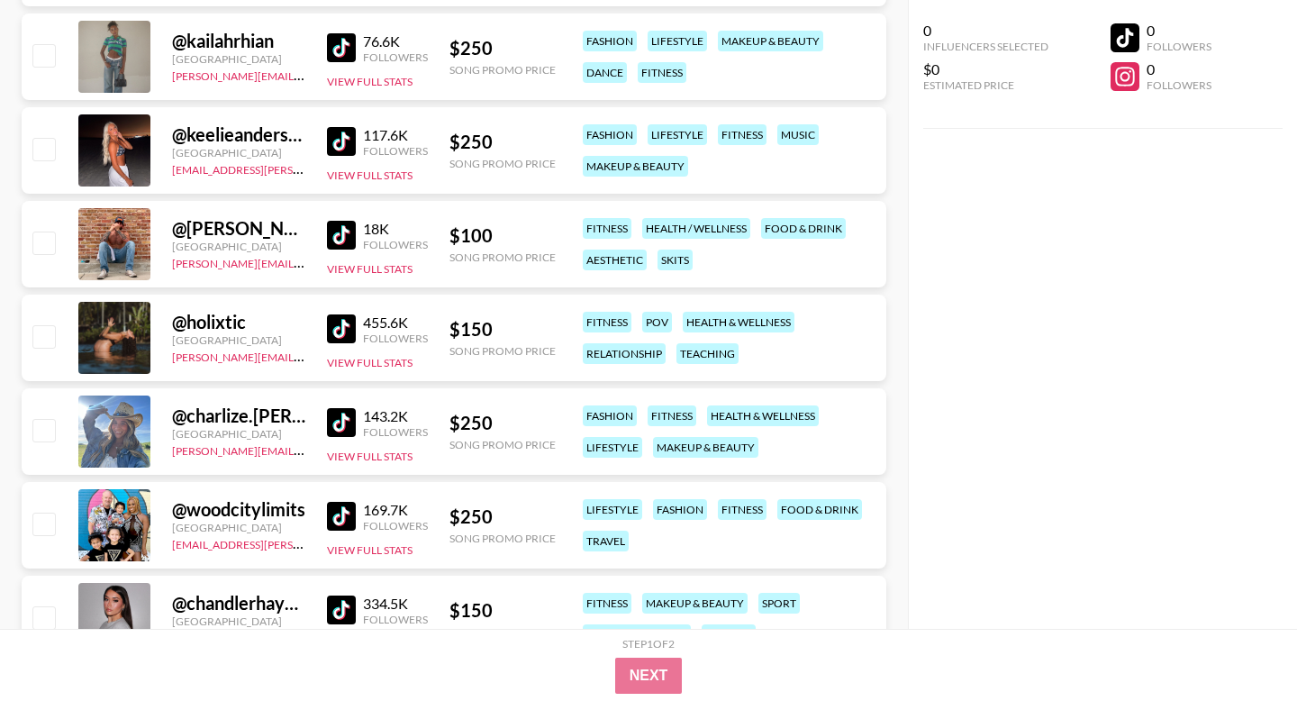
click at [335, 321] on img at bounding box center [341, 328] width 29 height 29
